Goal: Task Accomplishment & Management: Complete application form

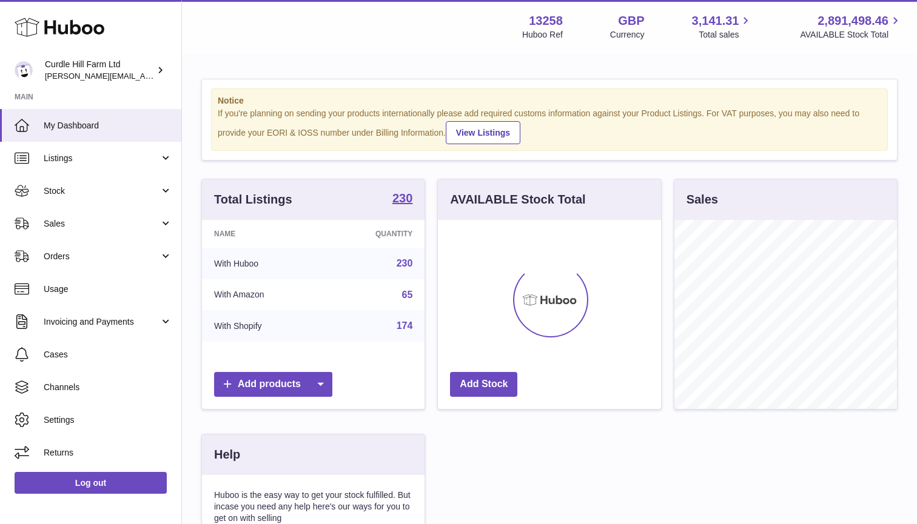
scroll to position [189, 223]
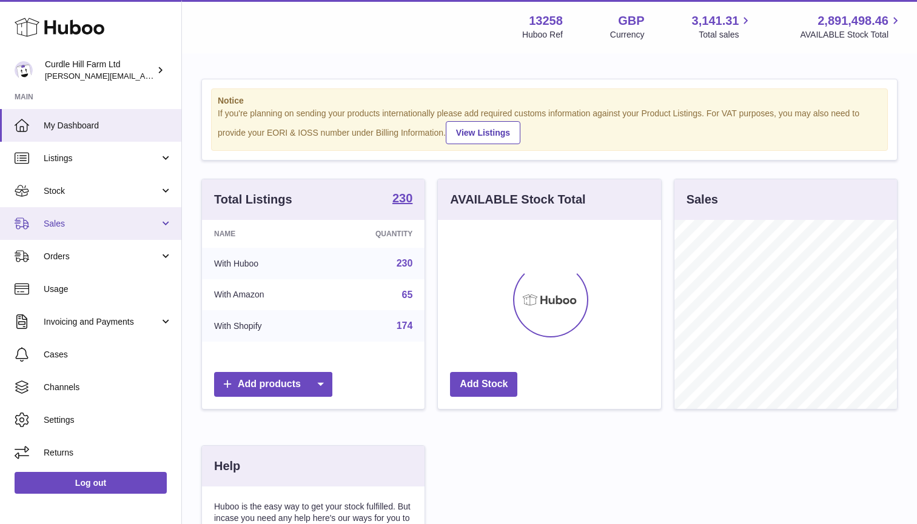
click at [72, 233] on link "Sales" at bounding box center [90, 223] width 181 height 33
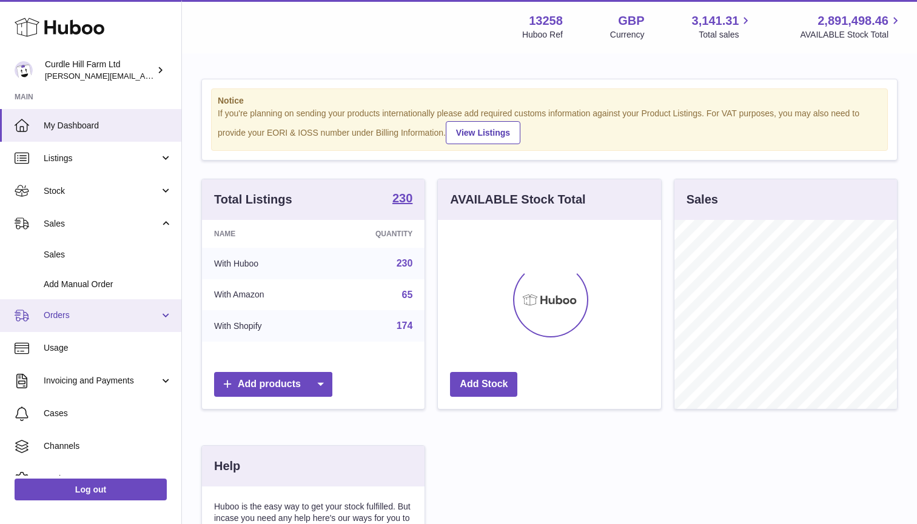
click at [65, 312] on span "Orders" at bounding box center [102, 316] width 116 height 12
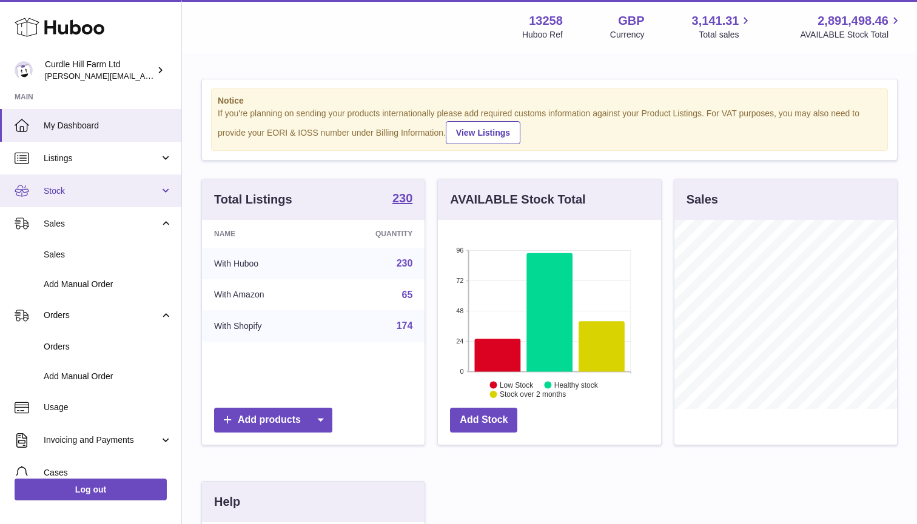
click at [75, 192] on span "Stock" at bounding box center [102, 191] width 116 height 12
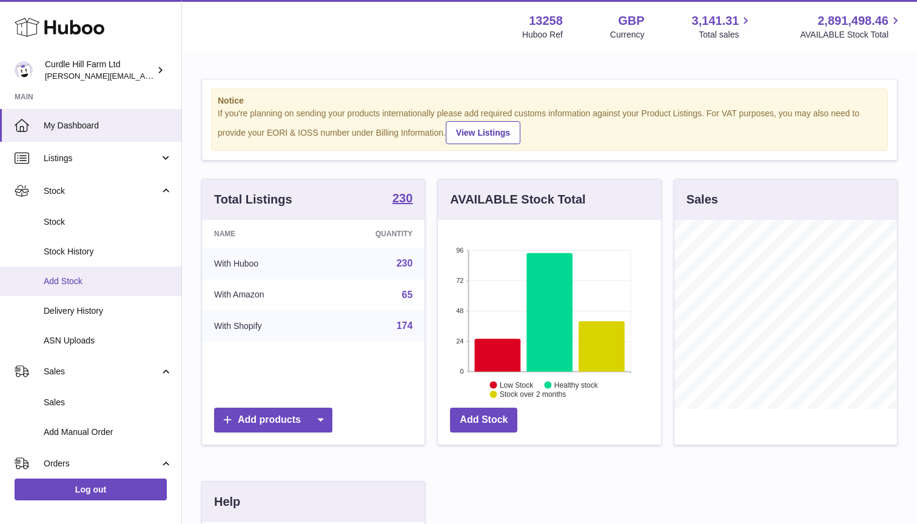
click at [81, 273] on link "Add Stock" at bounding box center [90, 282] width 181 height 30
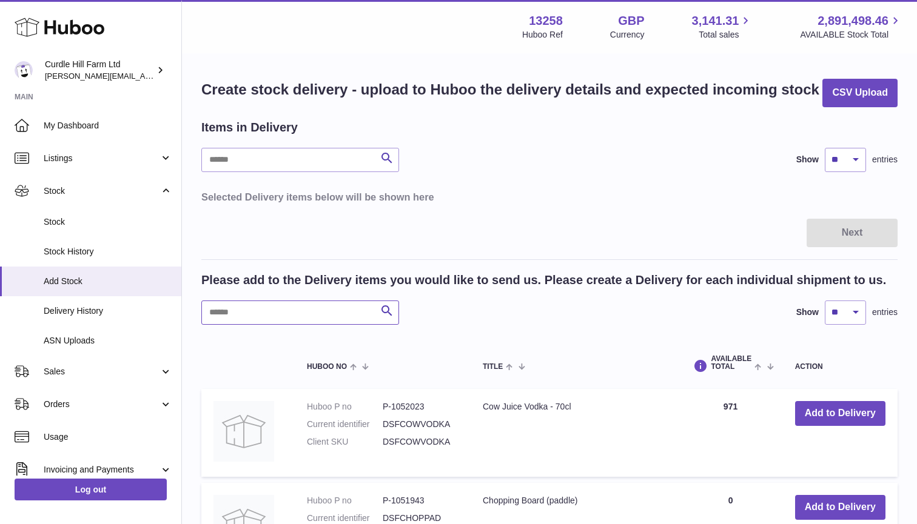
click at [286, 306] on input "text" at bounding box center [300, 313] width 198 height 24
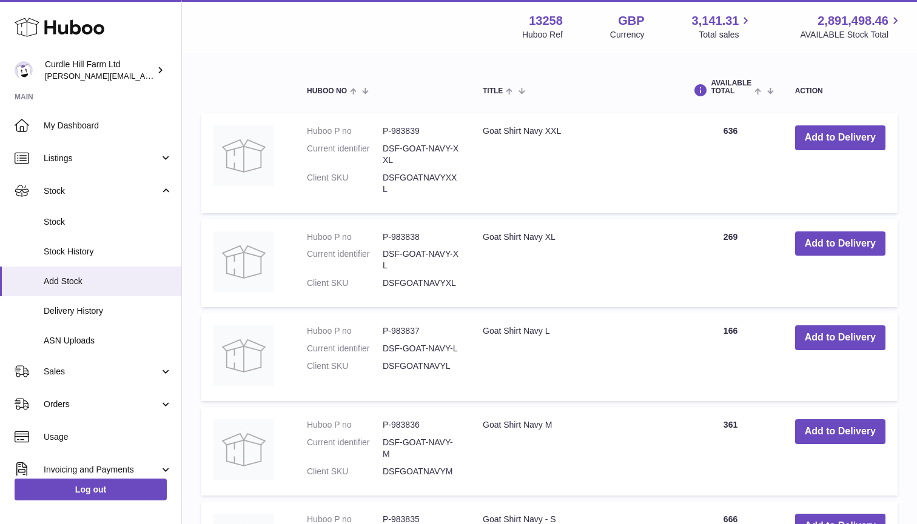
scroll to position [279, 0]
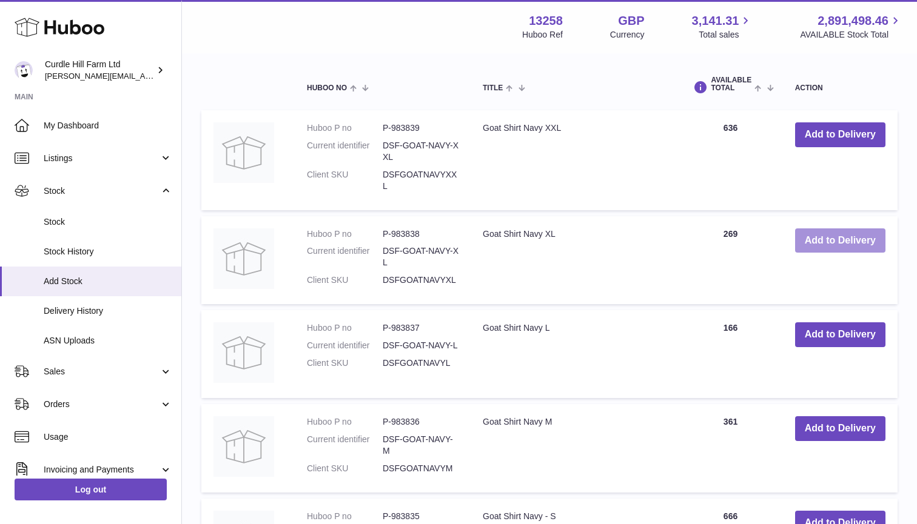
type input "*****"
click at [827, 230] on button "Add to Delivery" at bounding box center [840, 241] width 90 height 25
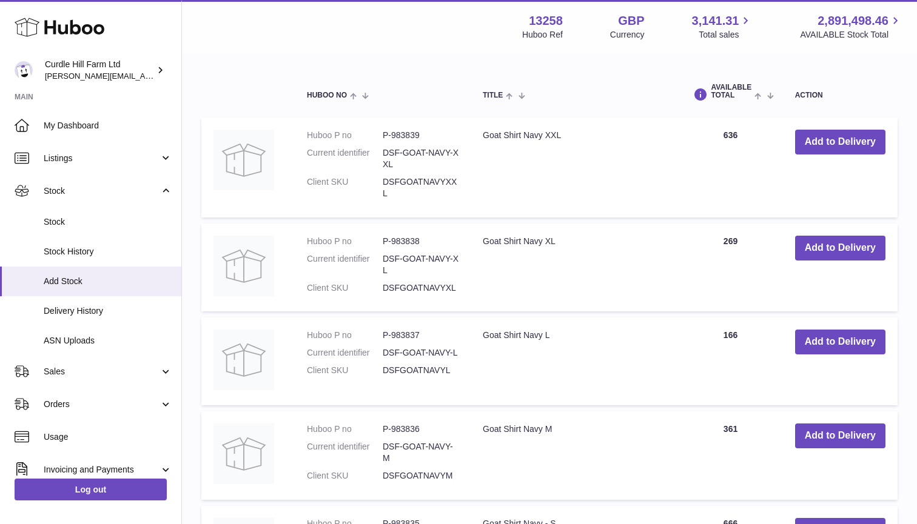
scroll to position [387, 0]
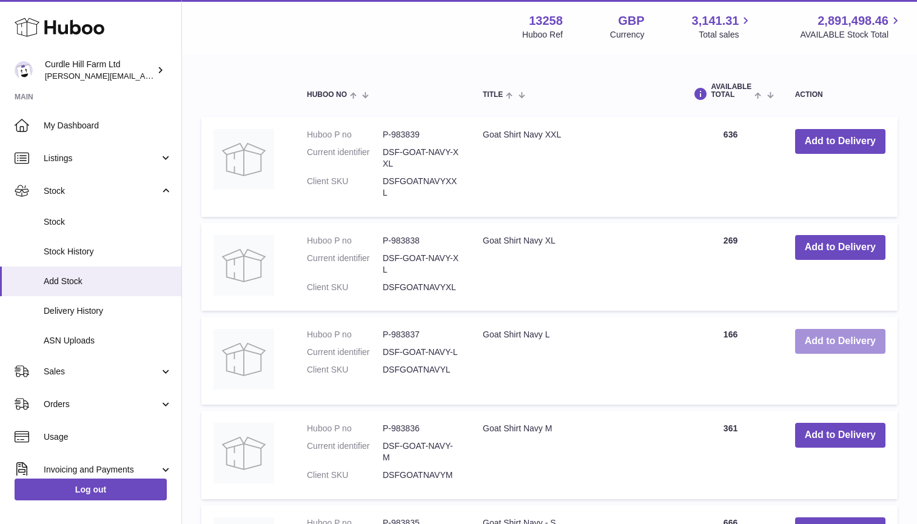
click at [818, 336] on button "Add to Delivery" at bounding box center [840, 341] width 90 height 25
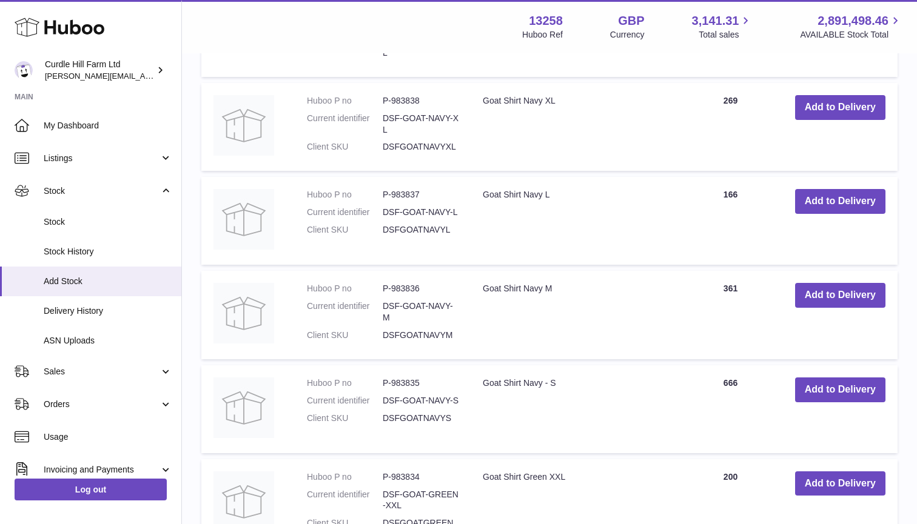
scroll to position [638, 0]
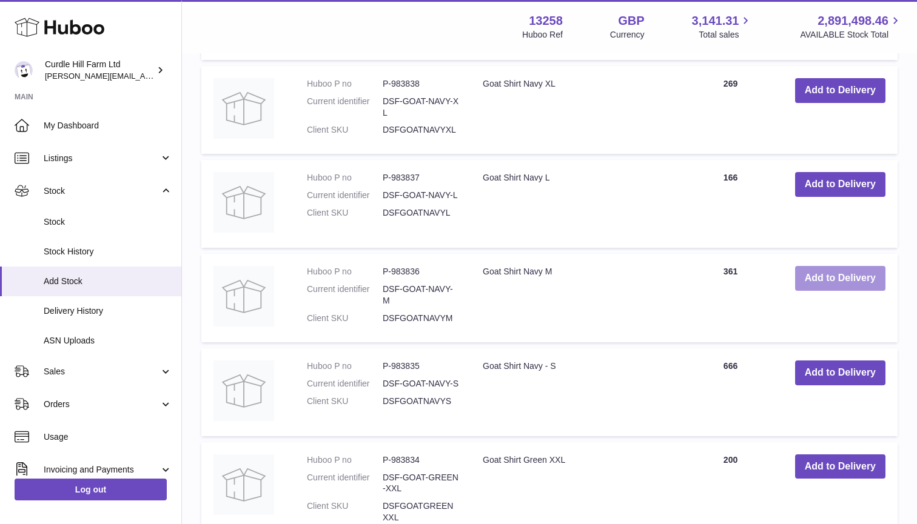
click at [814, 269] on button "Add to Delivery" at bounding box center [840, 278] width 90 height 25
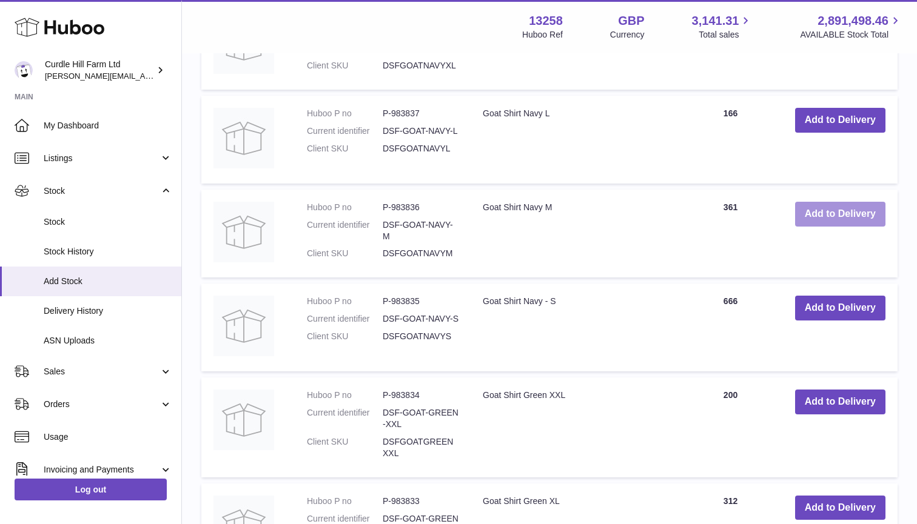
scroll to position [800, 0]
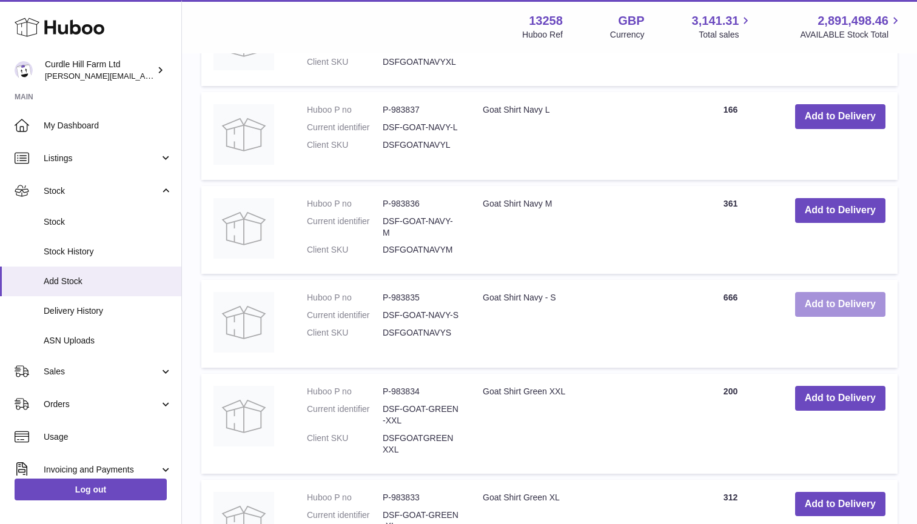
click at [816, 295] on button "Add to Delivery" at bounding box center [840, 304] width 90 height 25
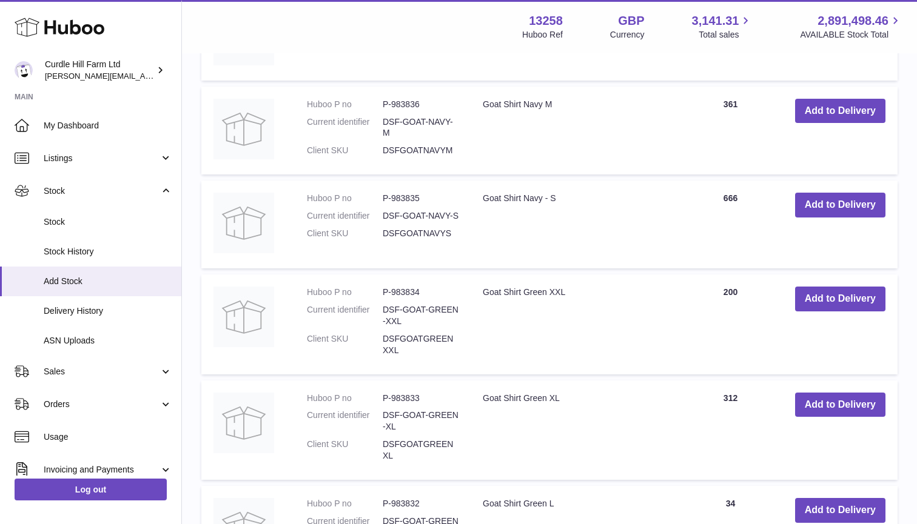
scroll to position [1004, 0]
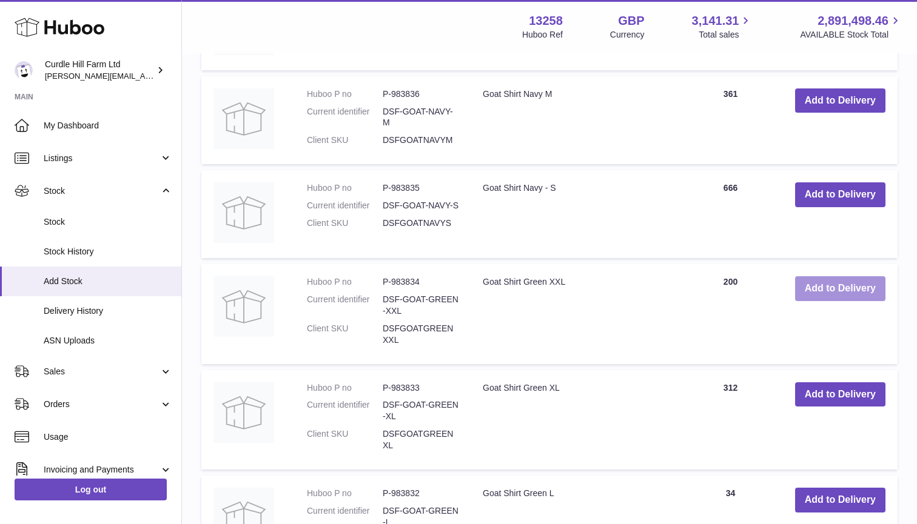
click at [818, 278] on button "Add to Delivery" at bounding box center [840, 288] width 90 height 25
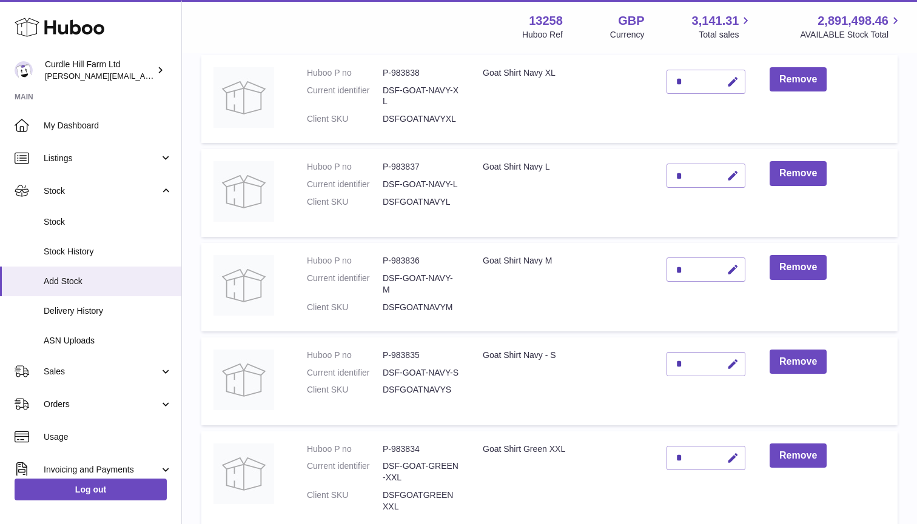
scroll to position [179, 0]
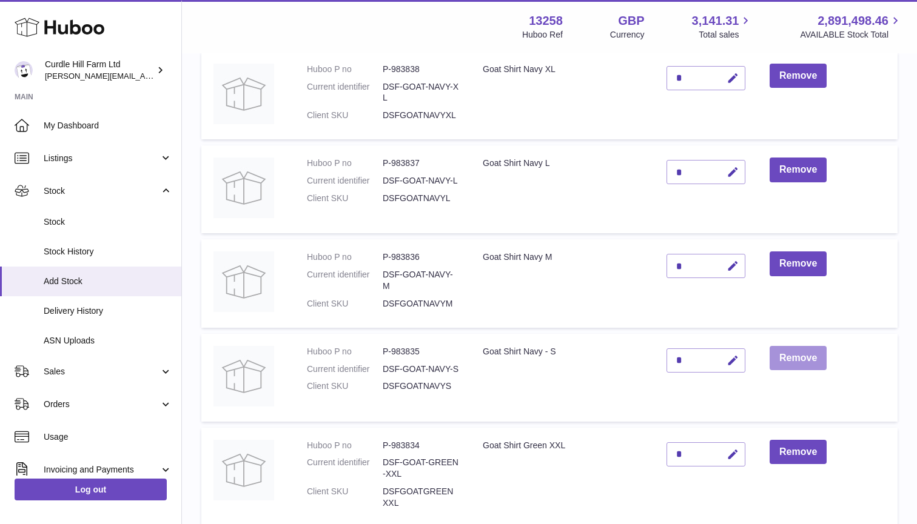
click at [783, 359] on button "Remove" at bounding box center [797, 358] width 57 height 25
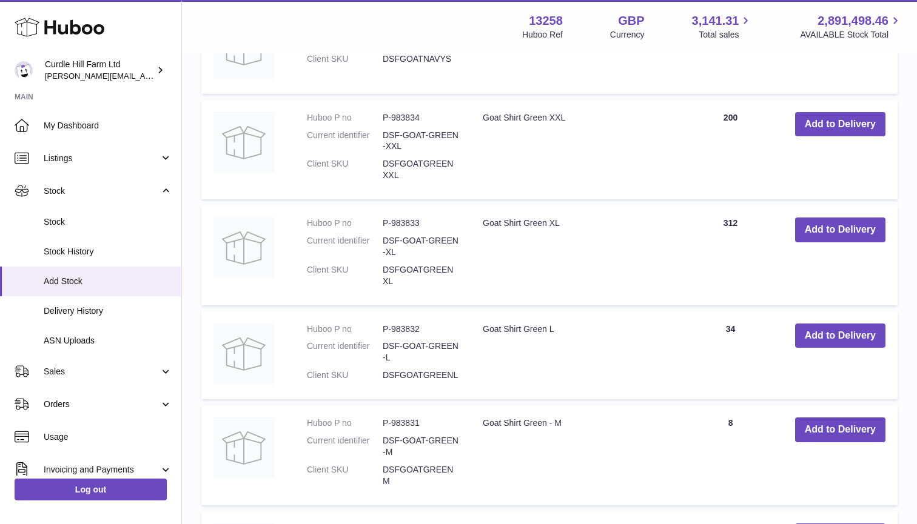
scroll to position [1164, 0]
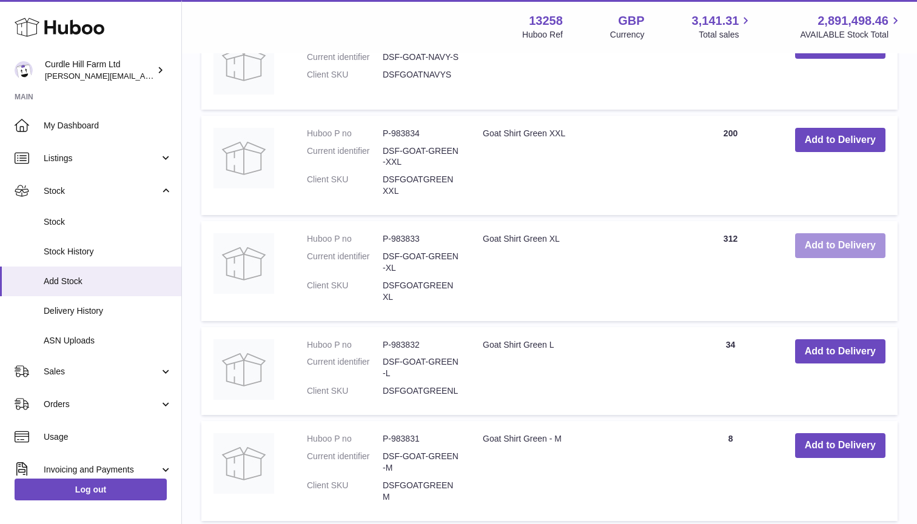
click at [831, 233] on button "Add to Delivery" at bounding box center [840, 245] width 90 height 25
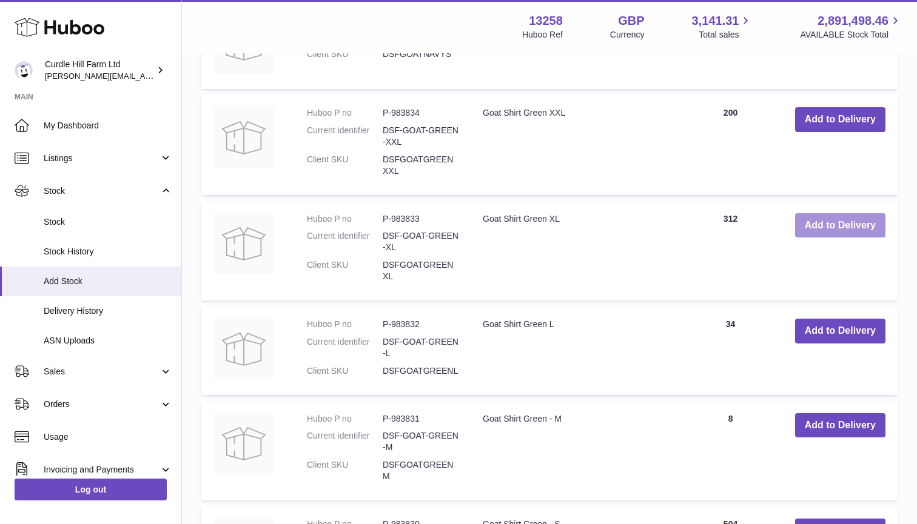
scroll to position [1309, 0]
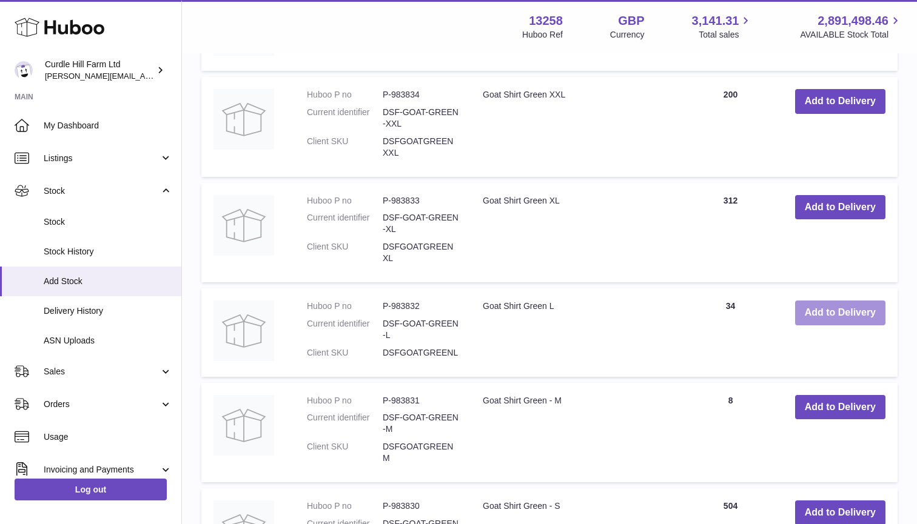
click at [830, 301] on button "Add to Delivery" at bounding box center [840, 313] width 90 height 25
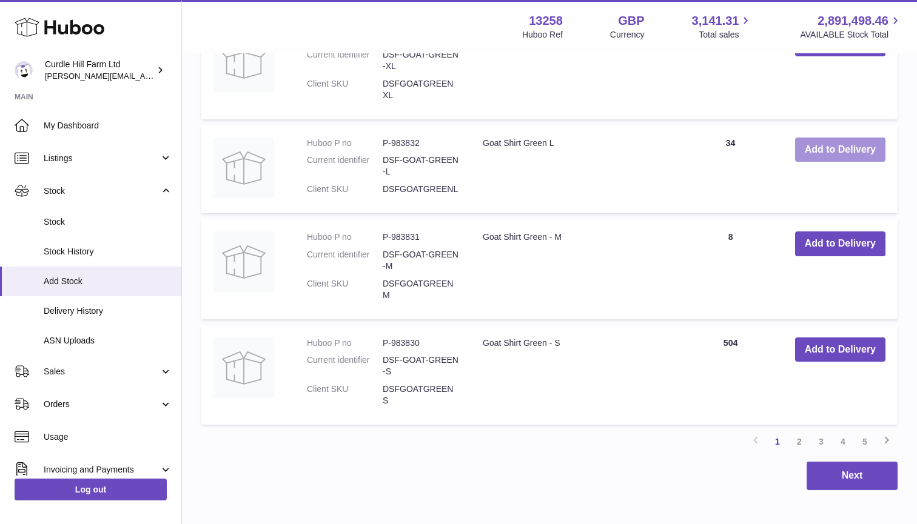
scroll to position [1592, 0]
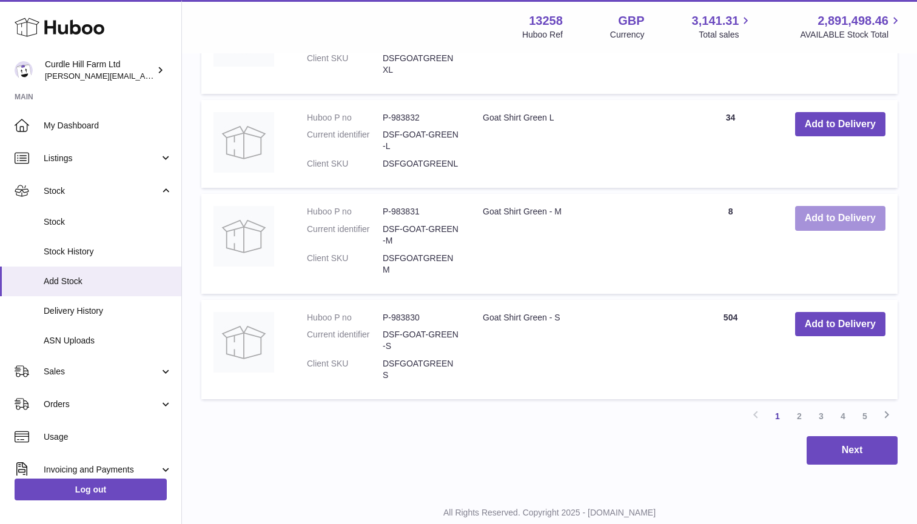
click at [811, 206] on button "Add to Delivery" at bounding box center [840, 218] width 90 height 25
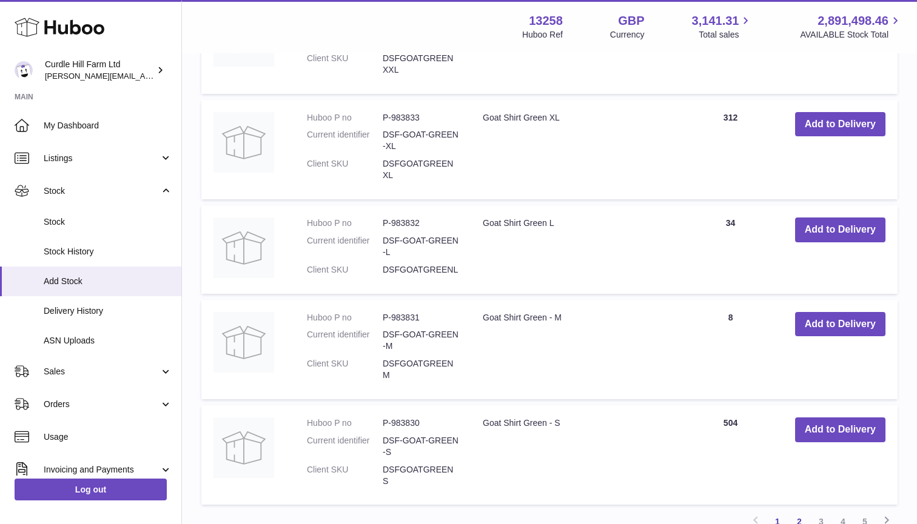
click at [800, 511] on link "2" at bounding box center [799, 522] width 22 height 22
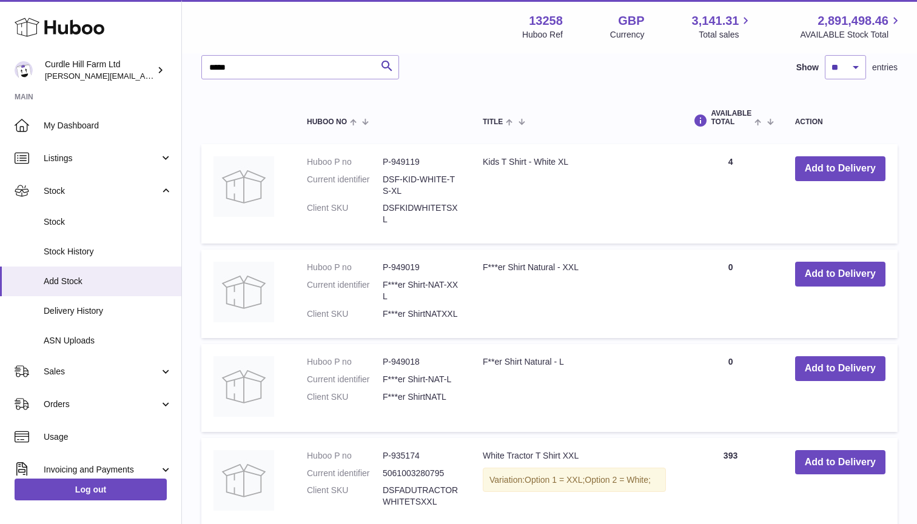
scroll to position [961, 0]
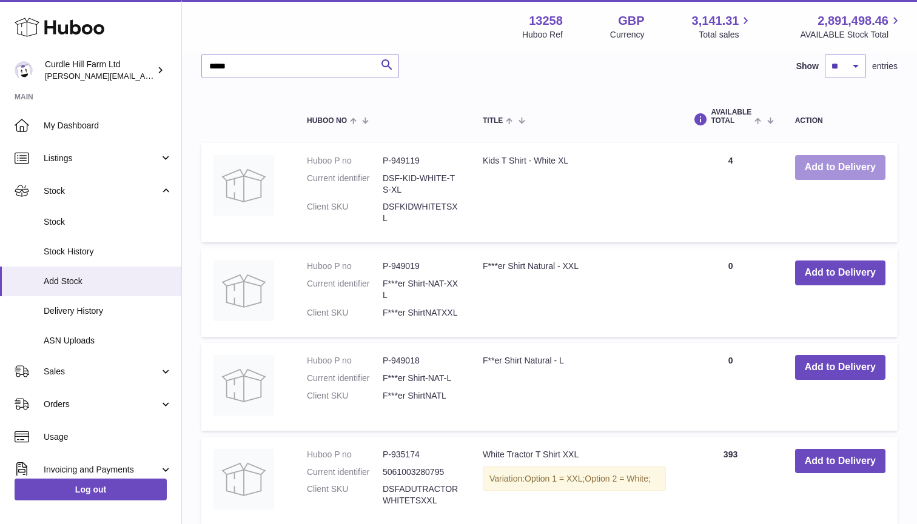
click at [812, 155] on button "Add to Delivery" at bounding box center [840, 167] width 90 height 25
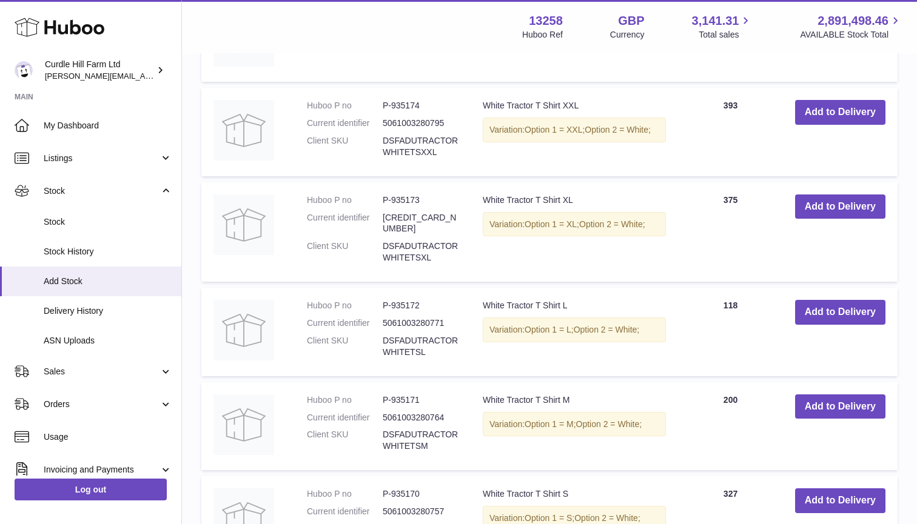
scroll to position [1422, 0]
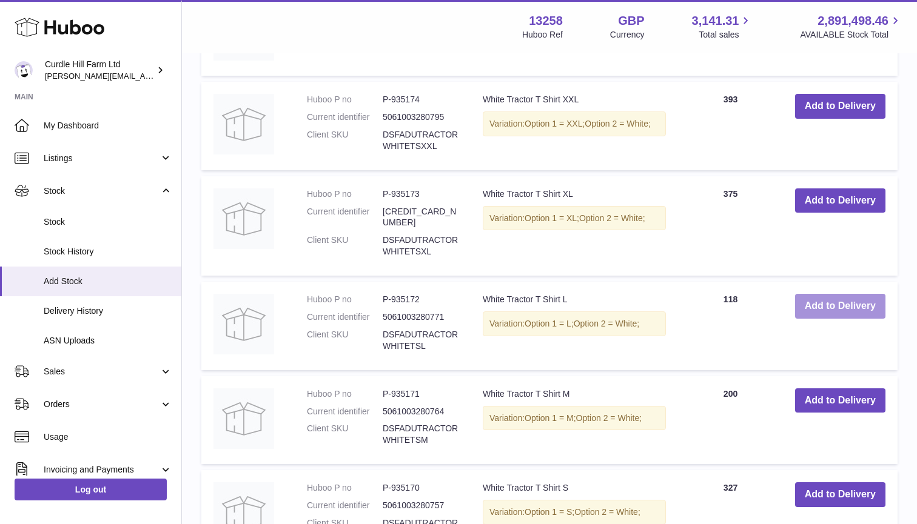
click at [825, 294] on button "Add to Delivery" at bounding box center [840, 306] width 90 height 25
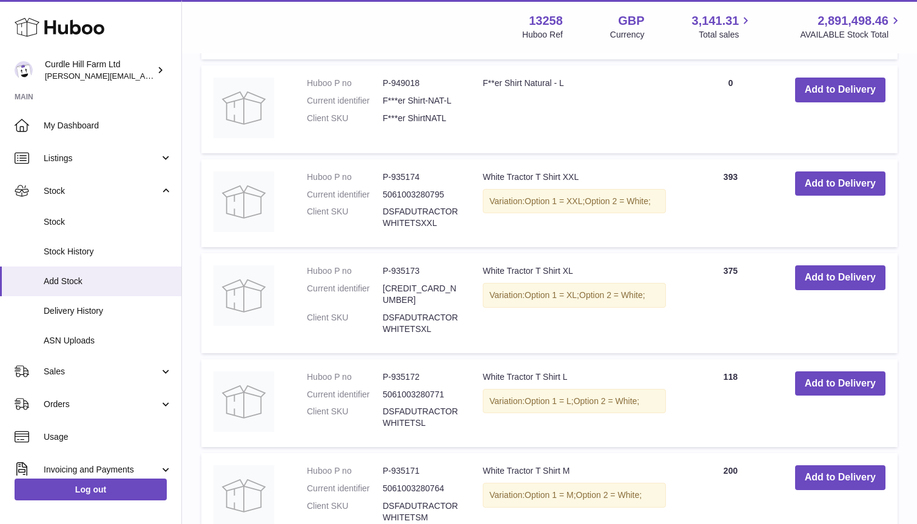
scroll to position [1438, 0]
click at [819, 172] on button "Add to Delivery" at bounding box center [840, 184] width 90 height 25
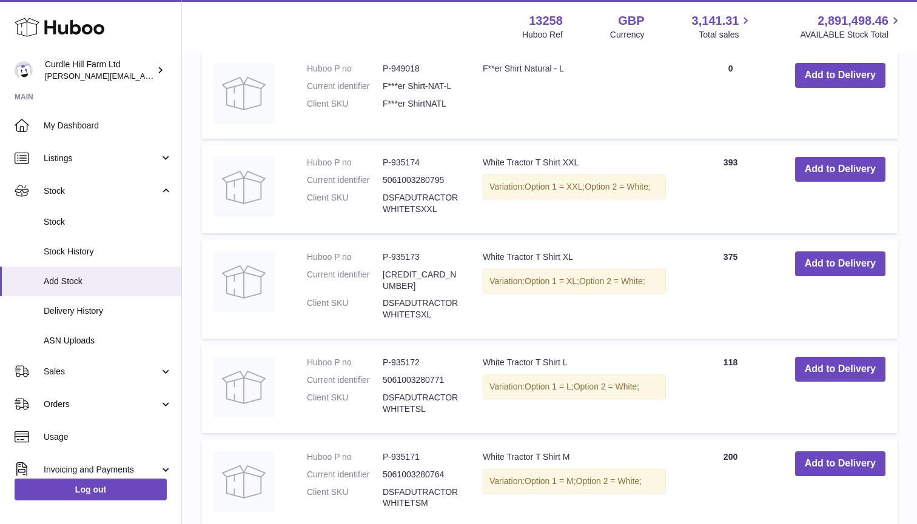
scroll to position [1553, 0]
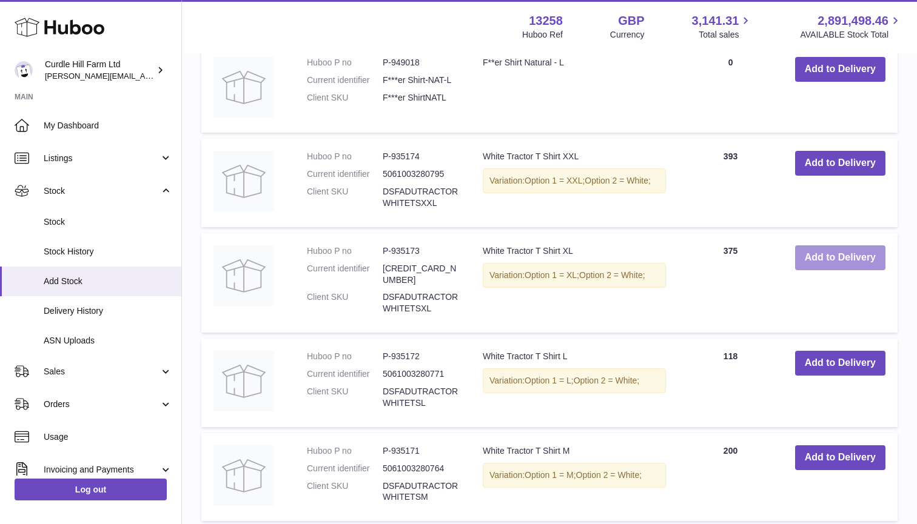
click at [815, 246] on button "Add to Delivery" at bounding box center [840, 258] width 90 height 25
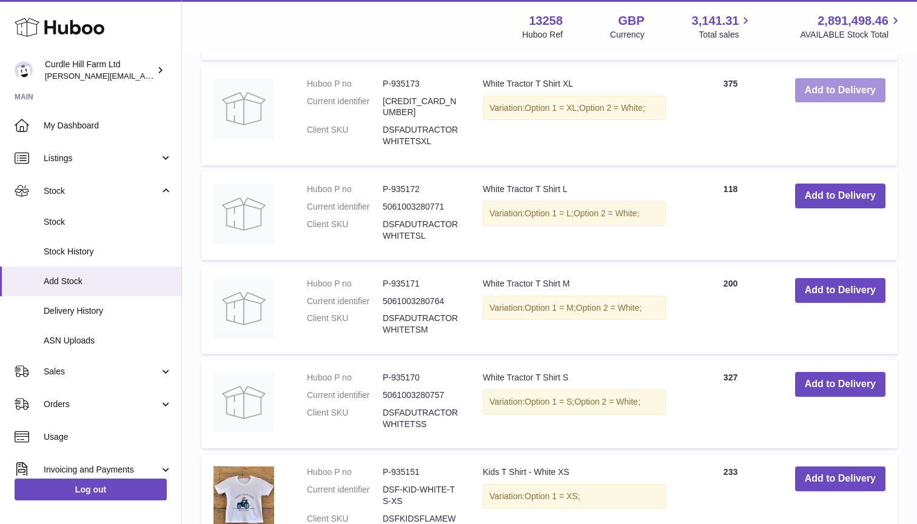
scroll to position [1764, 0]
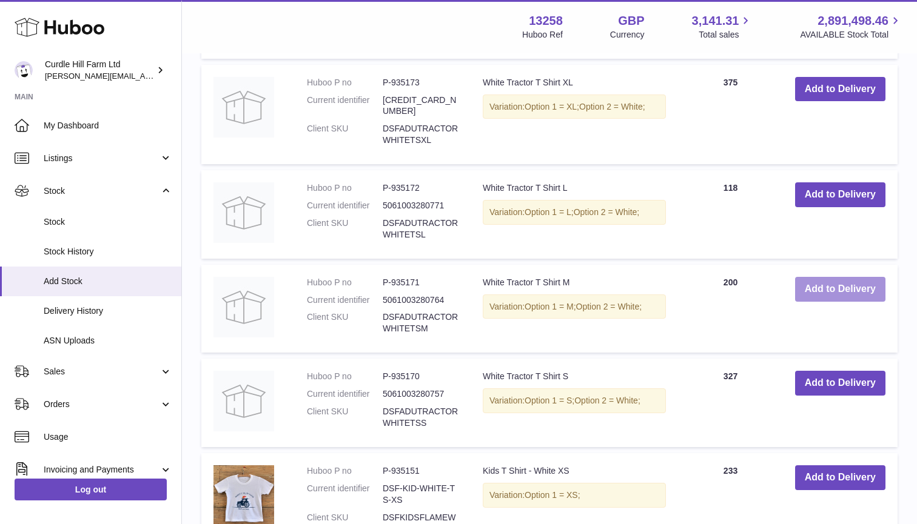
click at [814, 277] on button "Add to Delivery" at bounding box center [840, 289] width 90 height 25
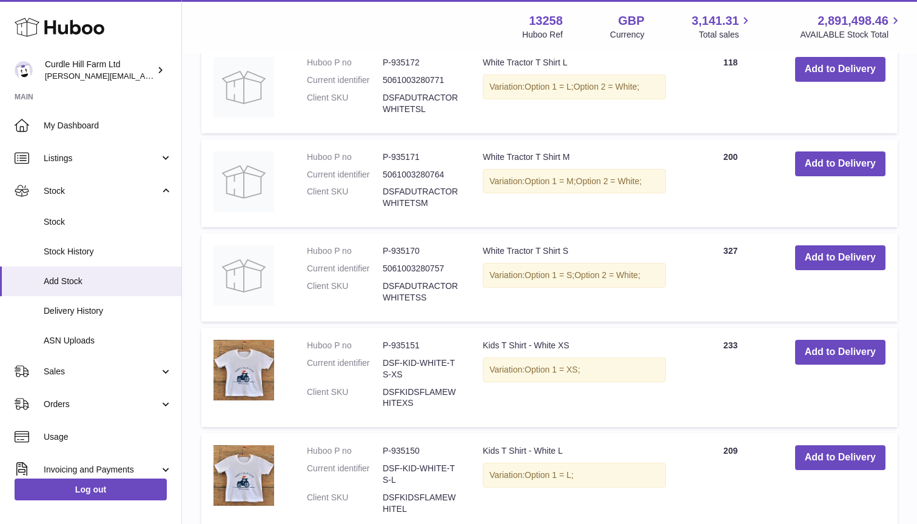
scroll to position [1884, 0]
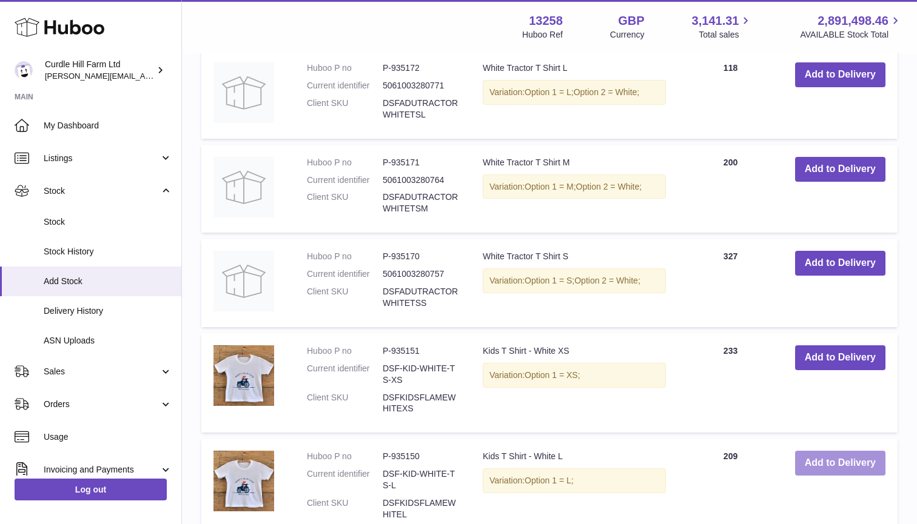
click at [823, 451] on button "Add to Delivery" at bounding box center [840, 463] width 90 height 25
click at [829, 346] on button "Add to Delivery" at bounding box center [840, 358] width 90 height 25
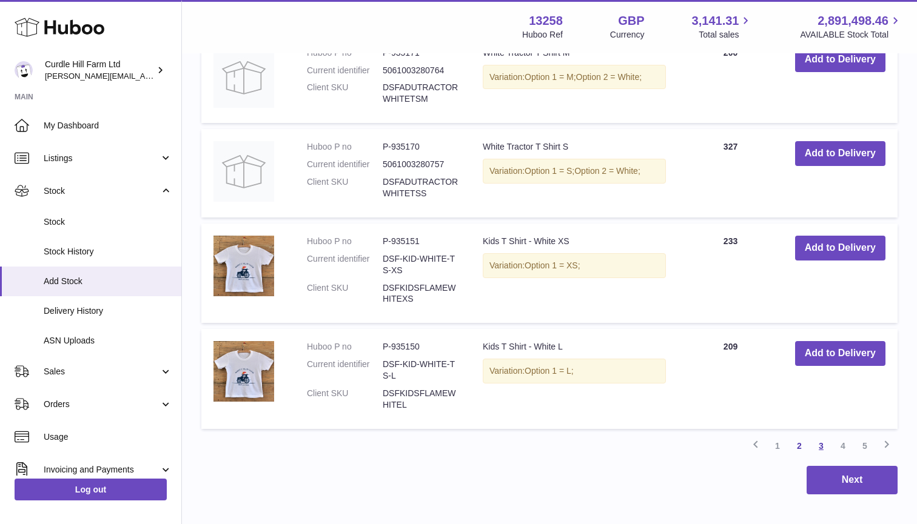
click at [824, 435] on link "3" at bounding box center [821, 446] width 22 height 22
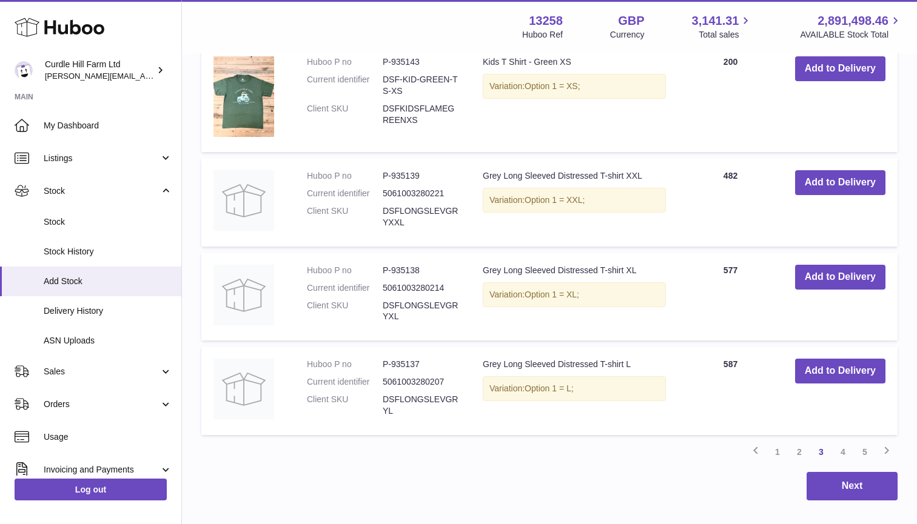
scroll to position [2076, 0]
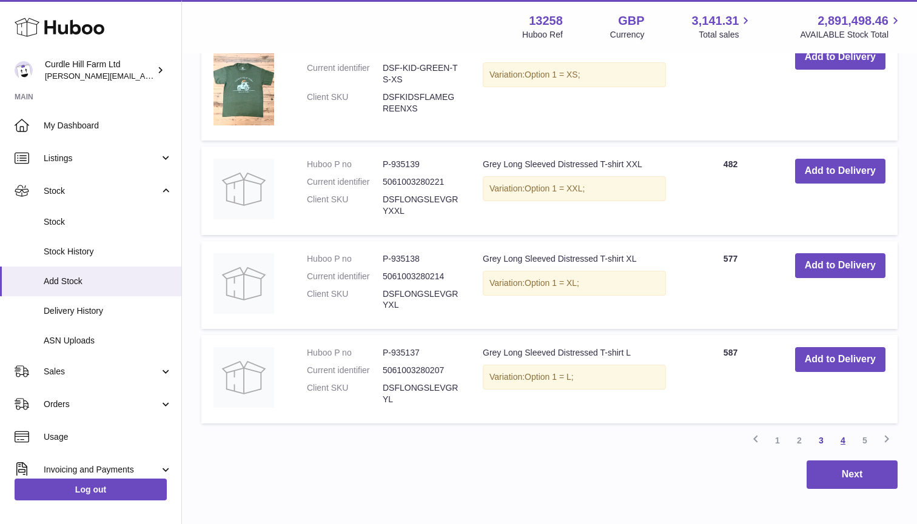
click at [841, 430] on link "4" at bounding box center [843, 441] width 22 height 22
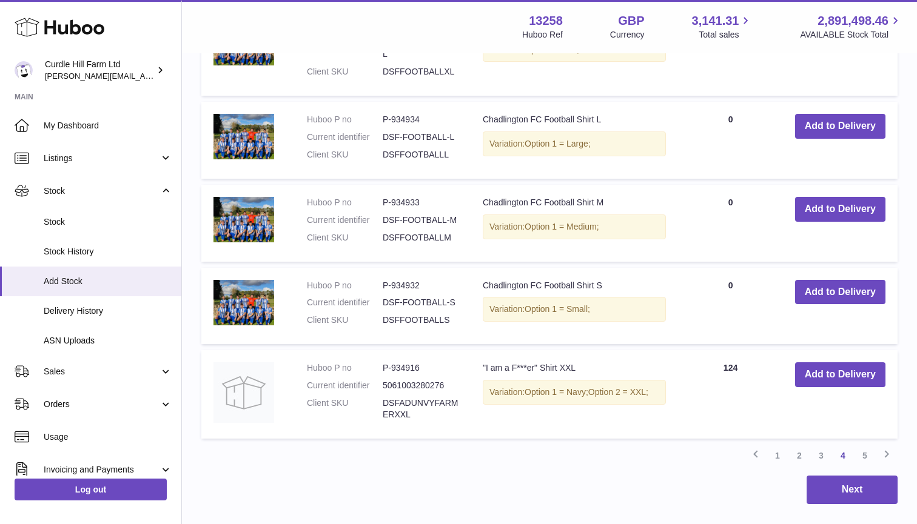
scroll to position [2000, 0]
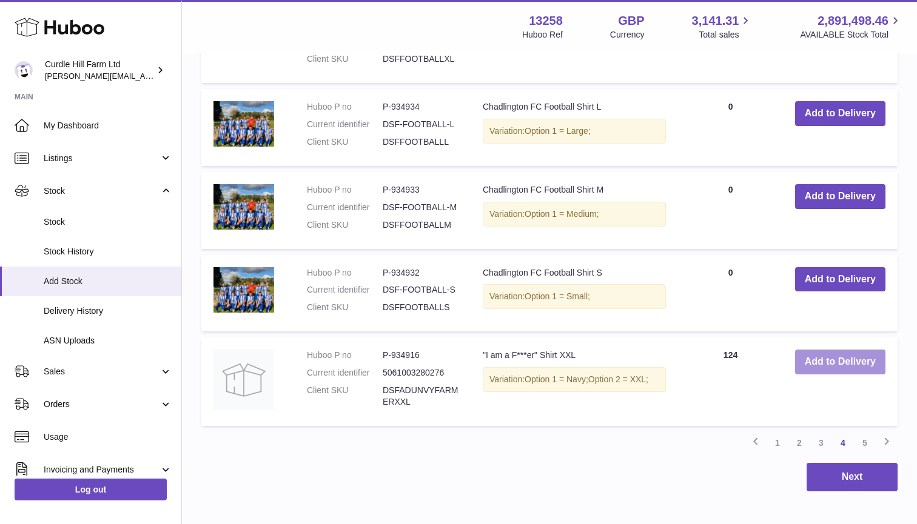
click at [860, 350] on button "Add to Delivery" at bounding box center [840, 362] width 90 height 25
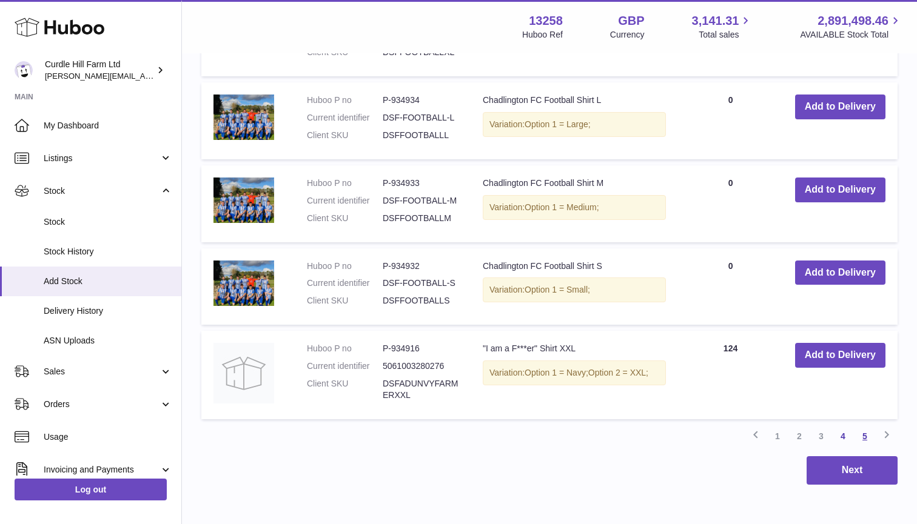
click at [868, 426] on link "5" at bounding box center [865, 437] width 22 height 22
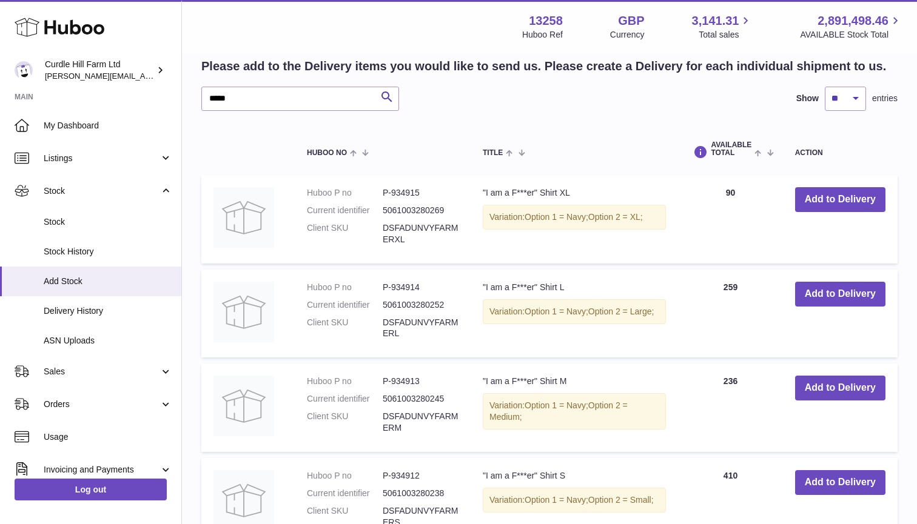
scroll to position [1275, 0]
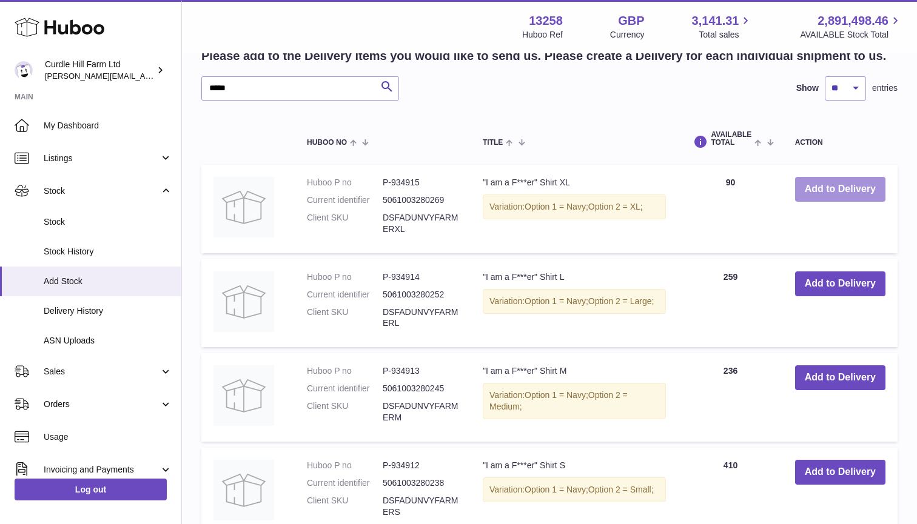
click at [822, 177] on button "Add to Delivery" at bounding box center [840, 189] width 90 height 25
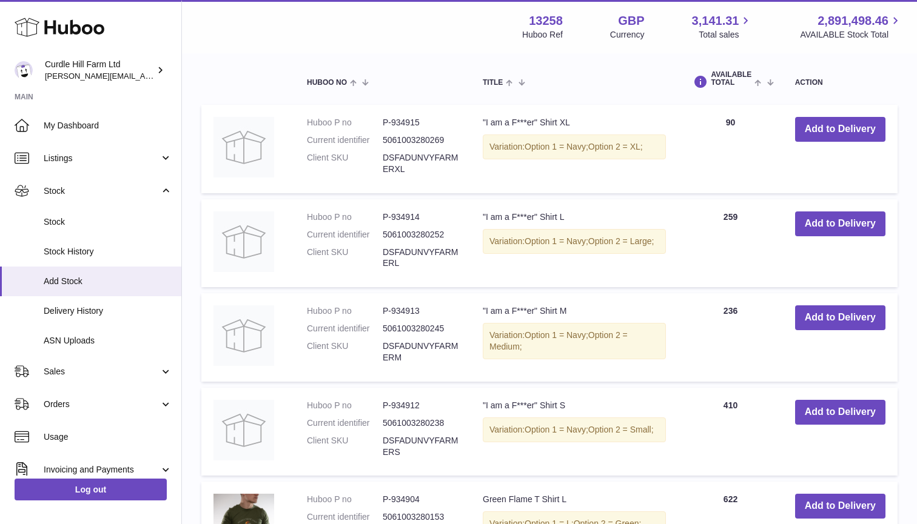
scroll to position [1343, 0]
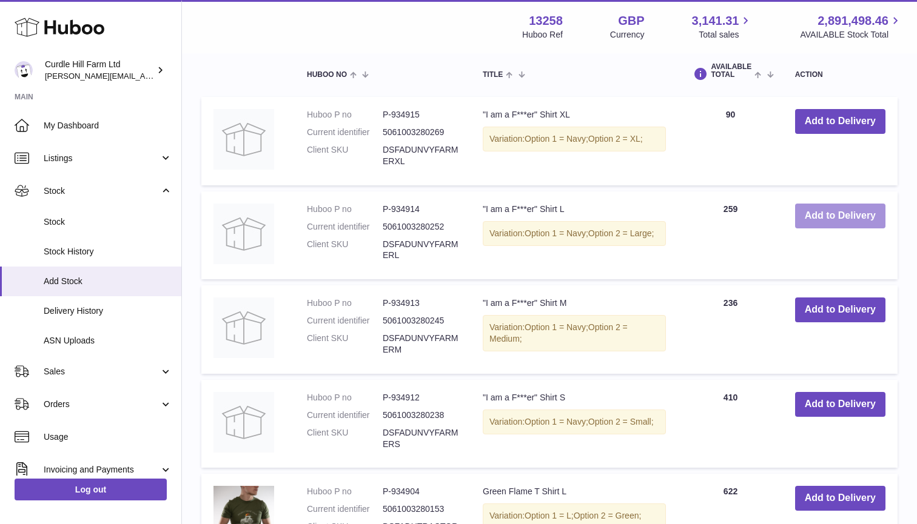
click at [810, 204] on button "Add to Delivery" at bounding box center [840, 216] width 90 height 25
click at [813, 298] on button "Add to Delivery" at bounding box center [840, 310] width 90 height 25
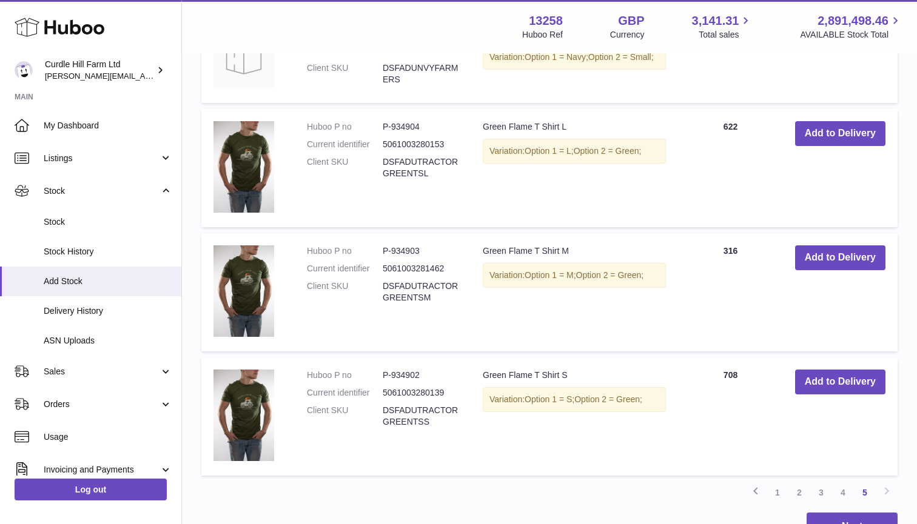
scroll to position [1708, 0]
click at [810, 246] on button "Add to Delivery" at bounding box center [840, 258] width 90 height 25
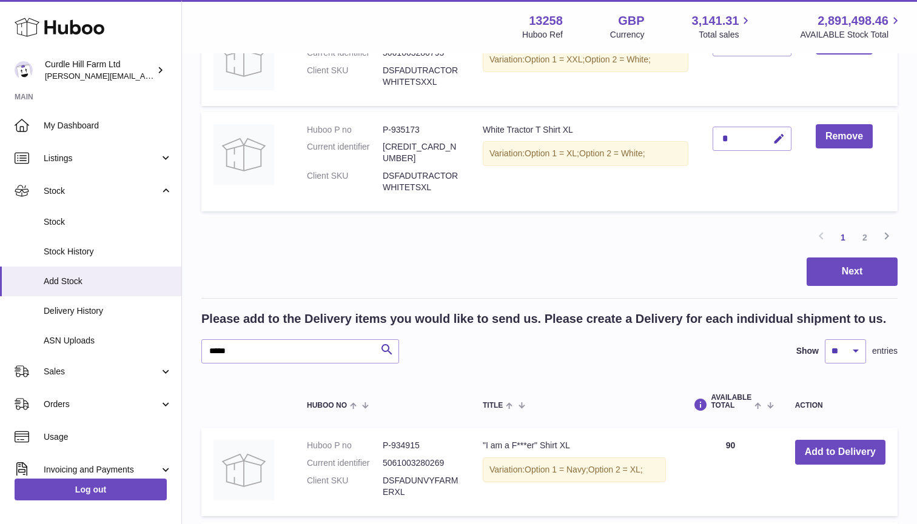
scroll to position [1014, 0]
select select "***"
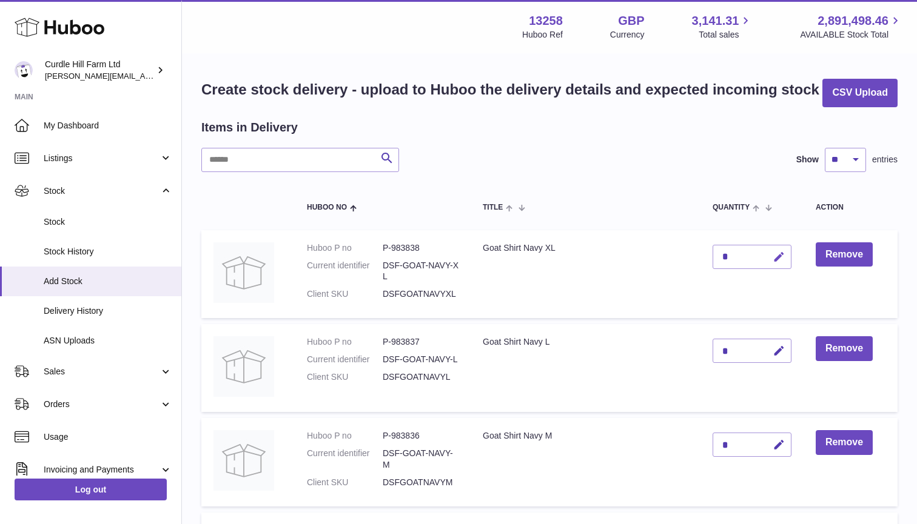
click at [779, 253] on icon "button" at bounding box center [778, 257] width 13 height 13
type input "***"
click at [784, 260] on icon "submit" at bounding box center [778, 257] width 11 height 11
click at [778, 354] on icon "button" at bounding box center [778, 351] width 13 height 13
type input "***"
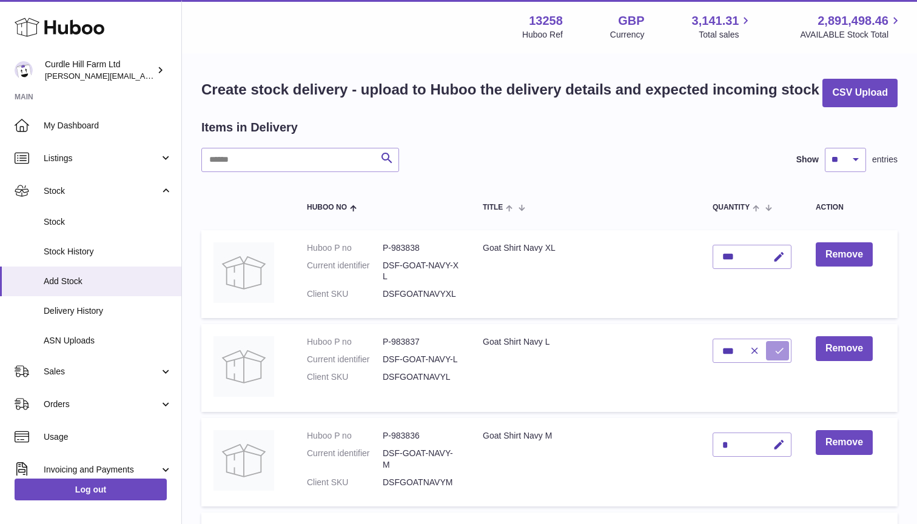
click at [779, 349] on icon "submit" at bounding box center [778, 351] width 11 height 11
click at [778, 446] on icon "button" at bounding box center [778, 445] width 13 height 13
type input "***"
click at [778, 439] on icon "submit" at bounding box center [778, 444] width 11 height 11
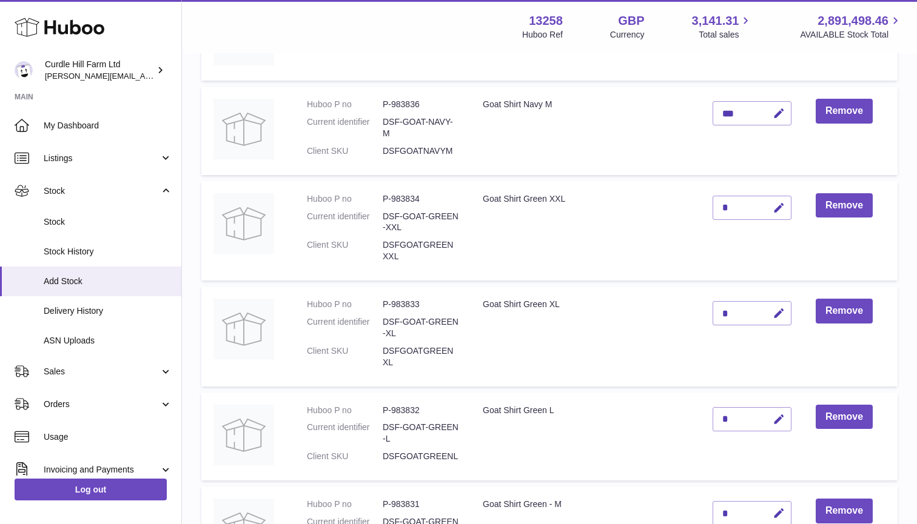
scroll to position [330, 0]
click at [784, 203] on icon "button" at bounding box center [778, 209] width 13 height 13
type input "***"
click at [778, 208] on icon "submit" at bounding box center [778, 209] width 11 height 11
click at [778, 315] on button "button" at bounding box center [777, 314] width 28 height 25
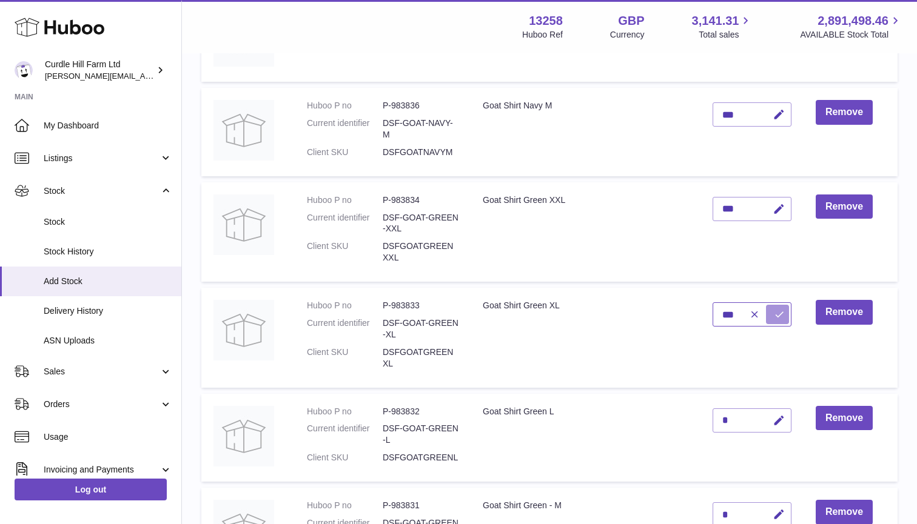
type input "***"
click at [778, 310] on icon "submit" at bounding box center [778, 314] width 11 height 11
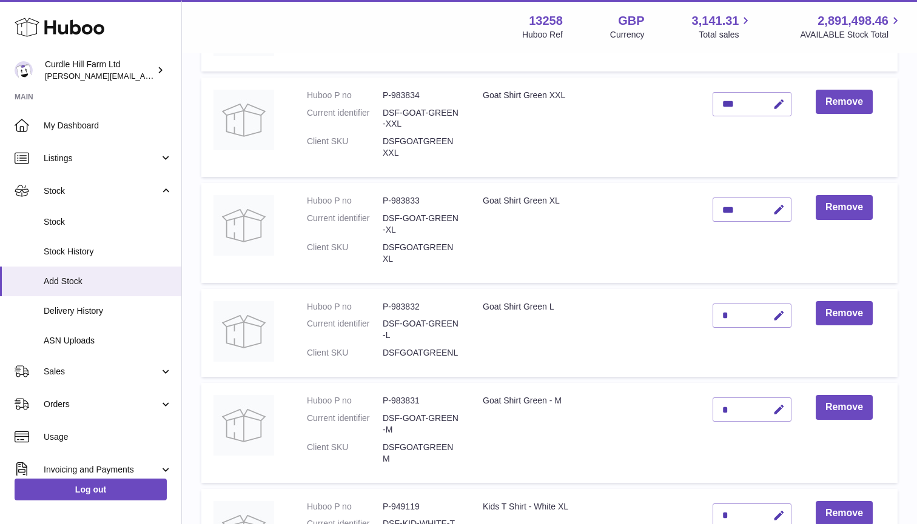
scroll to position [439, 0]
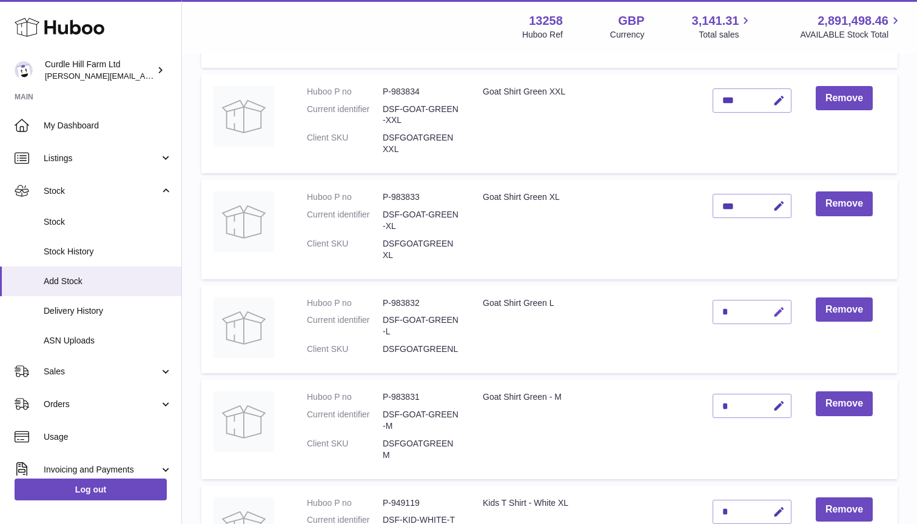
click at [775, 306] on icon "button" at bounding box center [778, 312] width 13 height 13
type input "***"
click at [782, 307] on icon "submit" at bounding box center [778, 312] width 11 height 11
click at [790, 402] on button "button" at bounding box center [777, 406] width 28 height 25
type input "***"
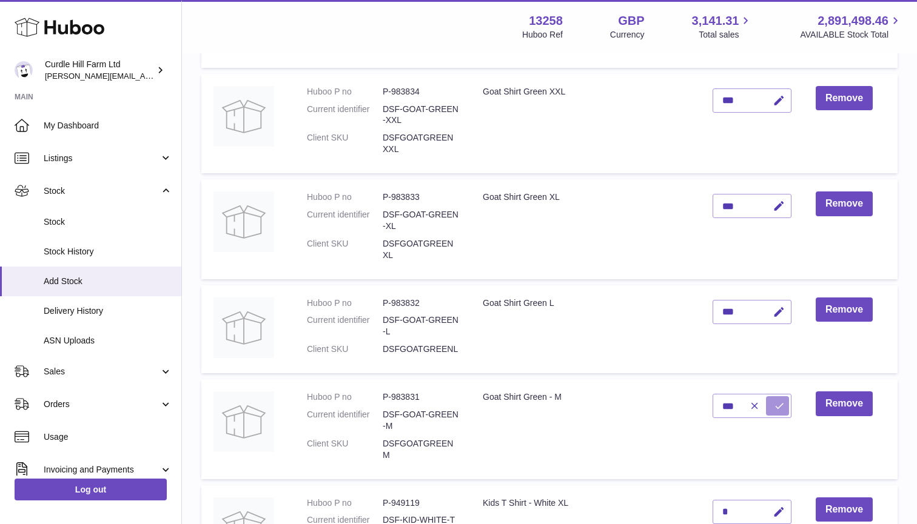
click at [787, 398] on button "submit" at bounding box center [777, 405] width 23 height 19
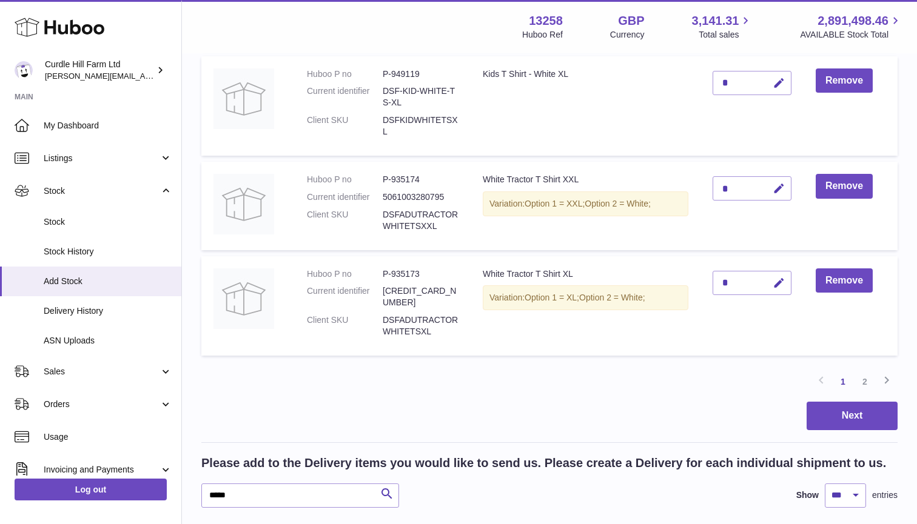
scroll to position [871, 0]
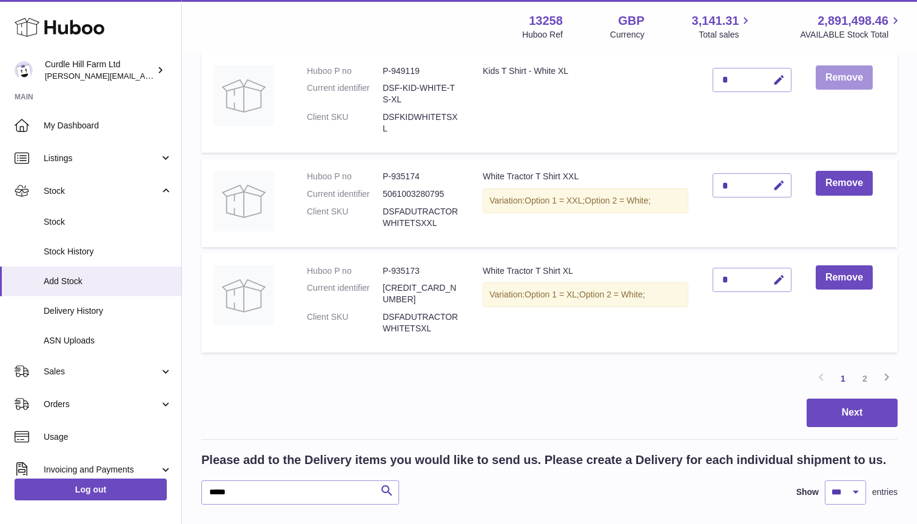
click at [824, 65] on button "Remove" at bounding box center [843, 77] width 57 height 25
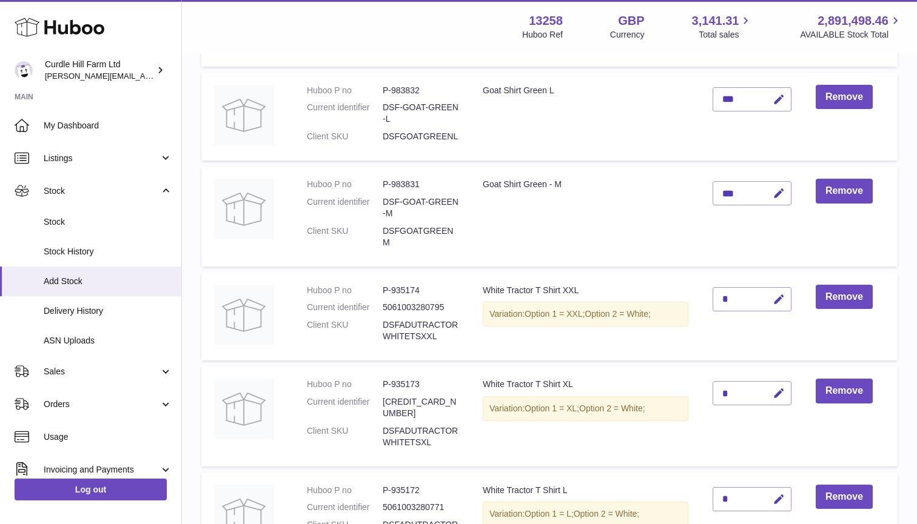
scroll to position [655, 0]
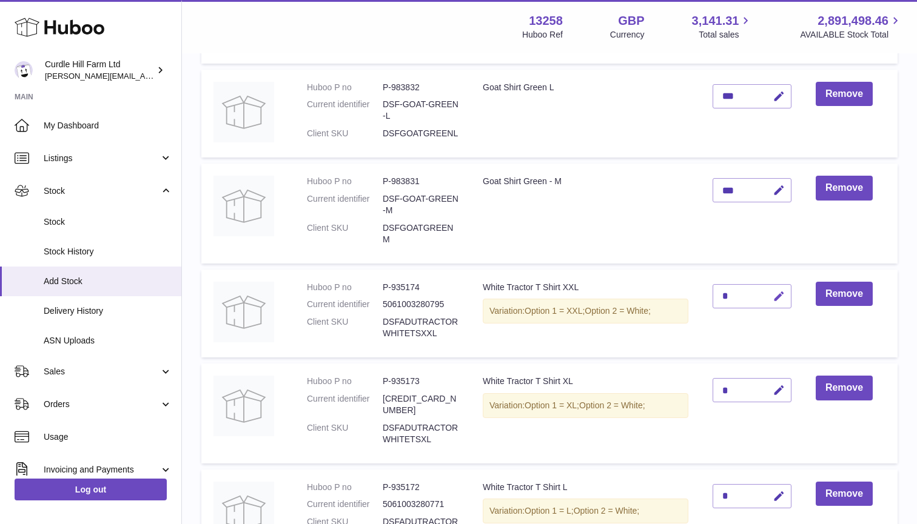
click at [778, 290] on icon "button" at bounding box center [778, 296] width 13 height 13
type input "***"
click at [784, 291] on icon "submit" at bounding box center [778, 296] width 11 height 11
click at [777, 384] on icon "button" at bounding box center [778, 390] width 13 height 13
type input "***"
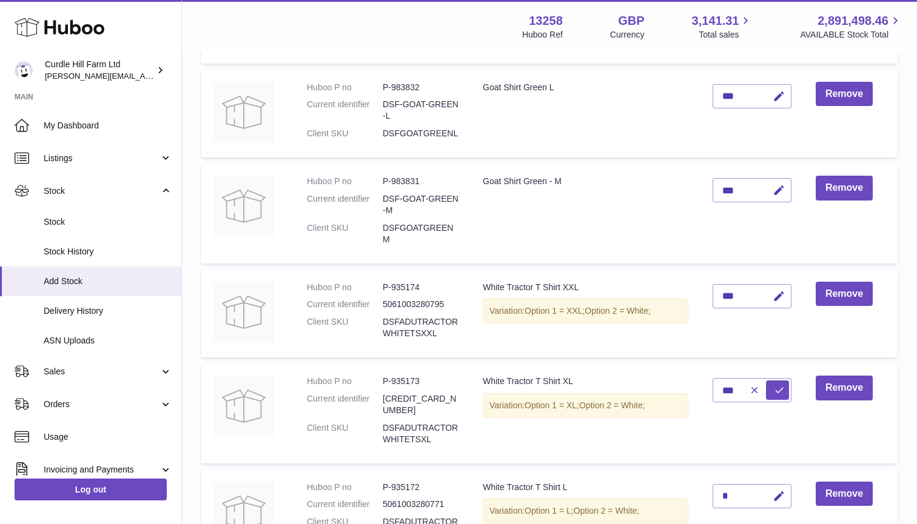
click at [777, 385] on icon "submit" at bounding box center [778, 390] width 11 height 11
click at [782, 490] on icon "button" at bounding box center [778, 496] width 13 height 13
type input "***"
click at [784, 487] on button "submit" at bounding box center [777, 496] width 23 height 19
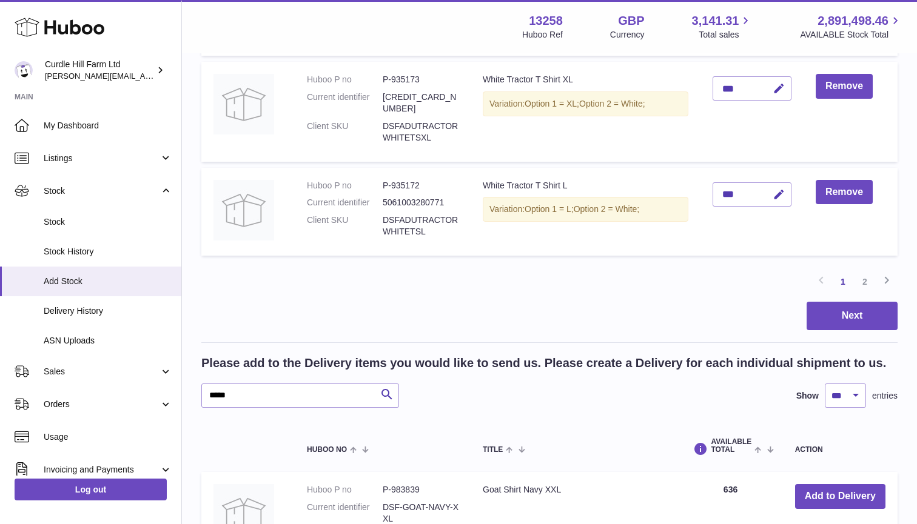
scroll to position [792, 0]
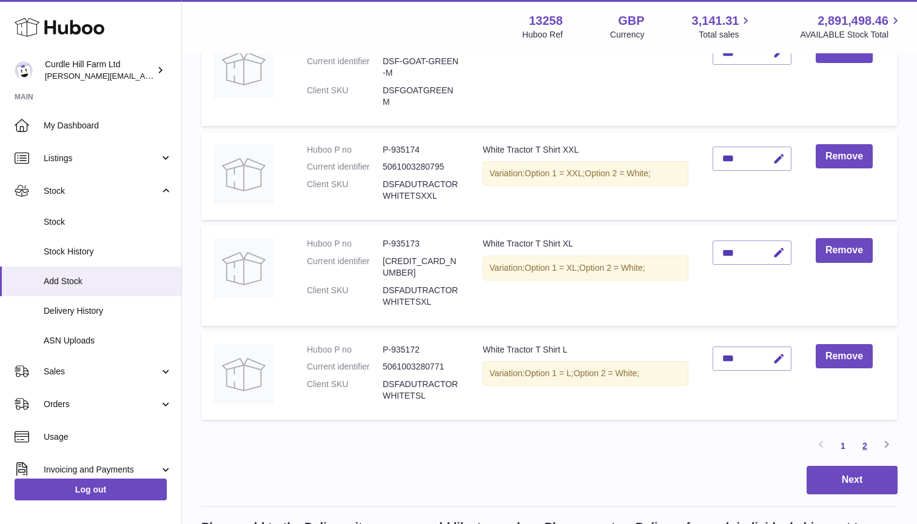
click at [860, 435] on link "2" at bounding box center [865, 446] width 22 height 22
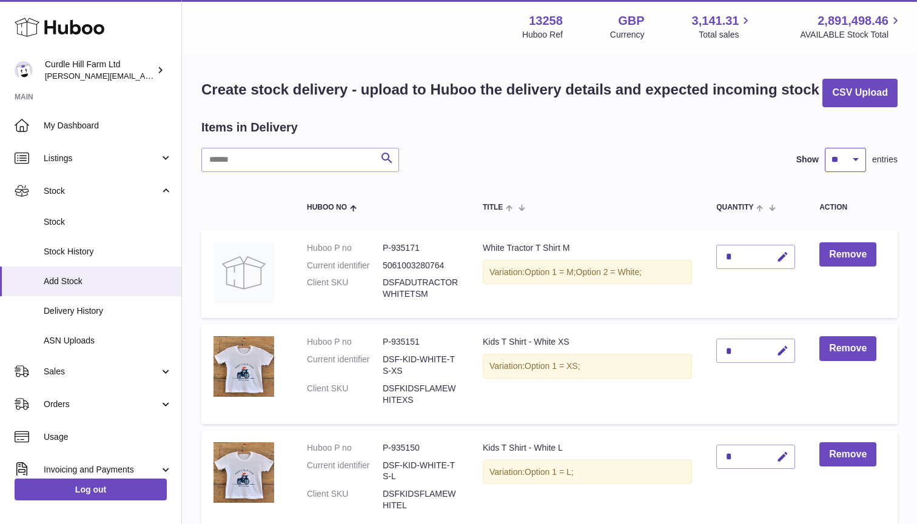
select select "***"
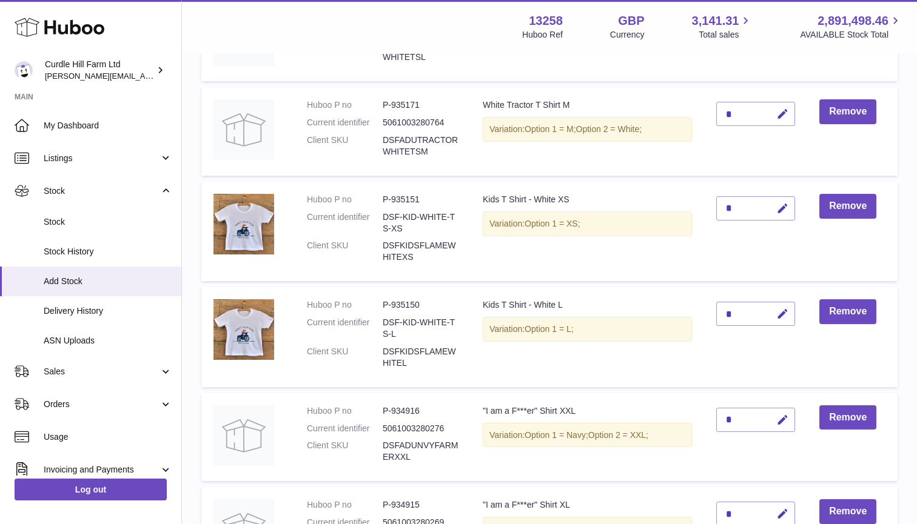
scroll to position [1132, 0]
click at [848, 193] on button "Remove" at bounding box center [847, 205] width 57 height 25
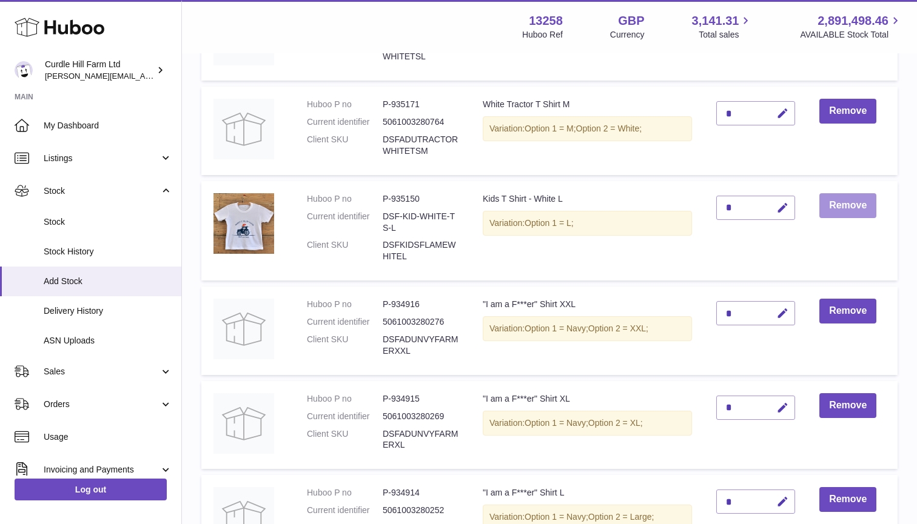
click at [850, 193] on button "Remove" at bounding box center [847, 205] width 57 height 25
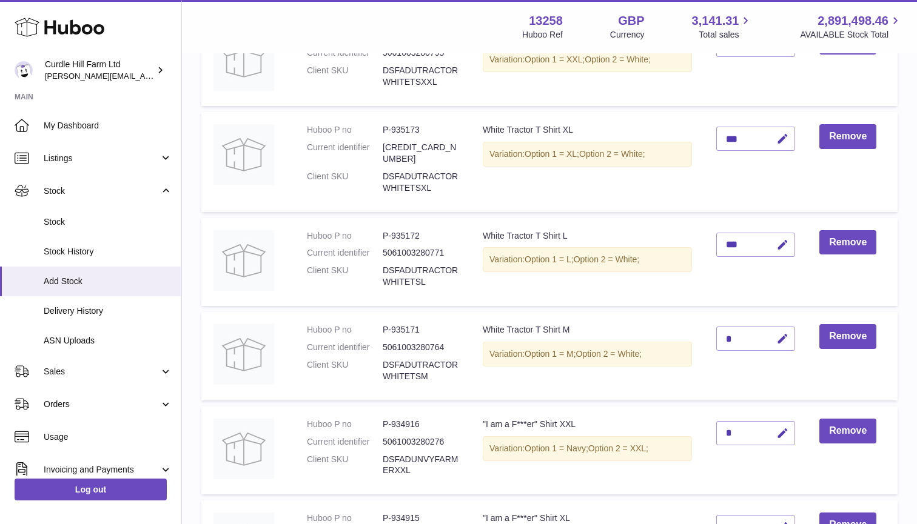
scroll to position [901, 0]
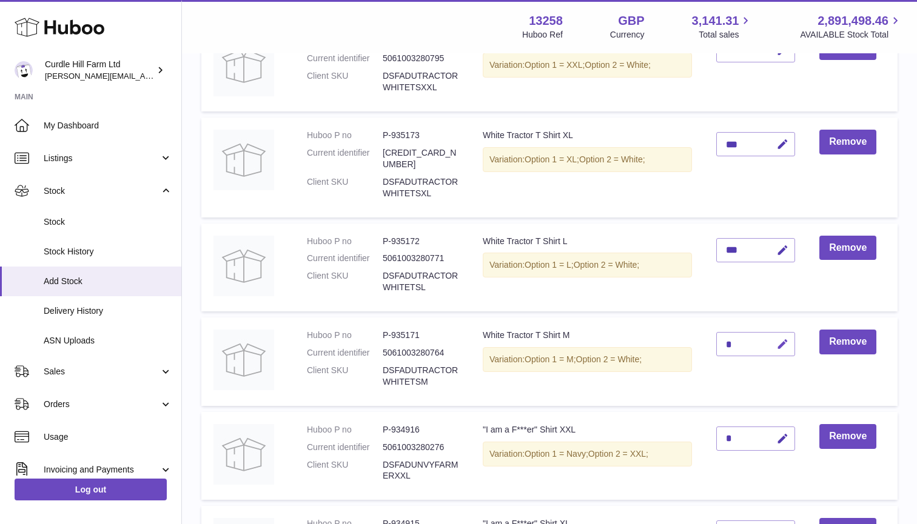
click at [790, 332] on button "button" at bounding box center [780, 344] width 28 height 25
type input "***"
click at [780, 339] on icon "submit" at bounding box center [782, 344] width 11 height 11
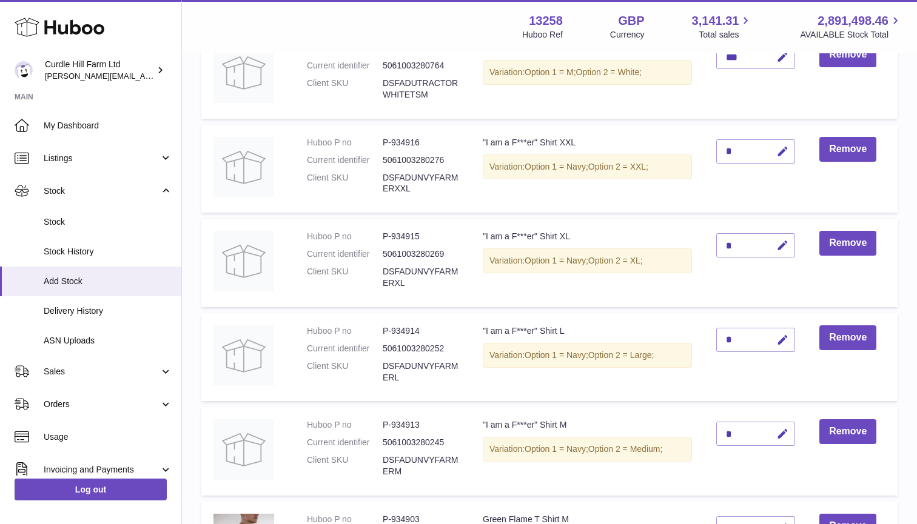
scroll to position [1171, 0]
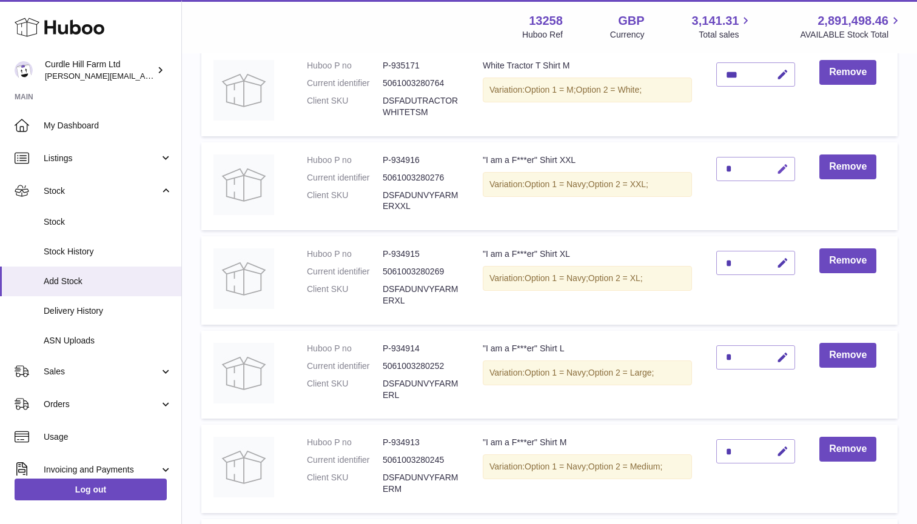
click at [782, 163] on icon "button" at bounding box center [782, 169] width 13 height 13
type input "***"
click at [783, 159] on button "submit" at bounding box center [780, 168] width 23 height 19
click at [781, 257] on icon "button" at bounding box center [782, 263] width 13 height 13
type input "***"
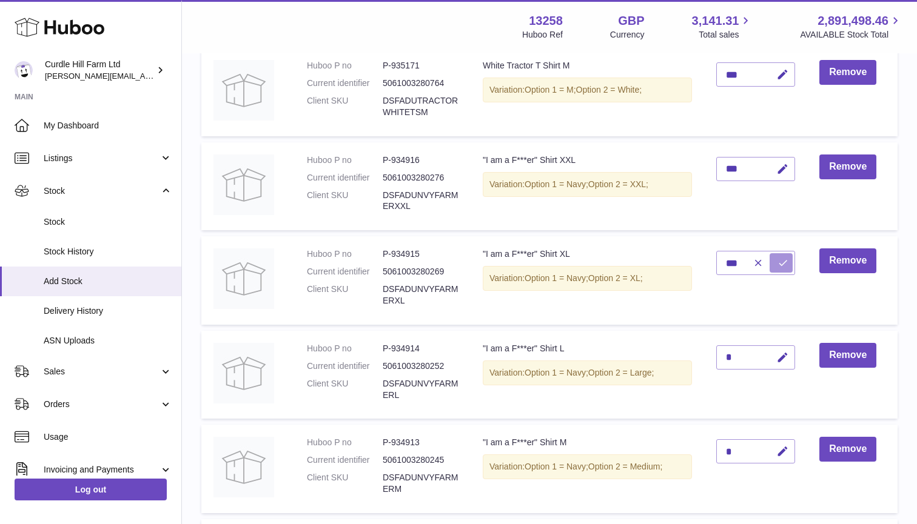
click at [786, 258] on icon "submit" at bounding box center [782, 263] width 11 height 11
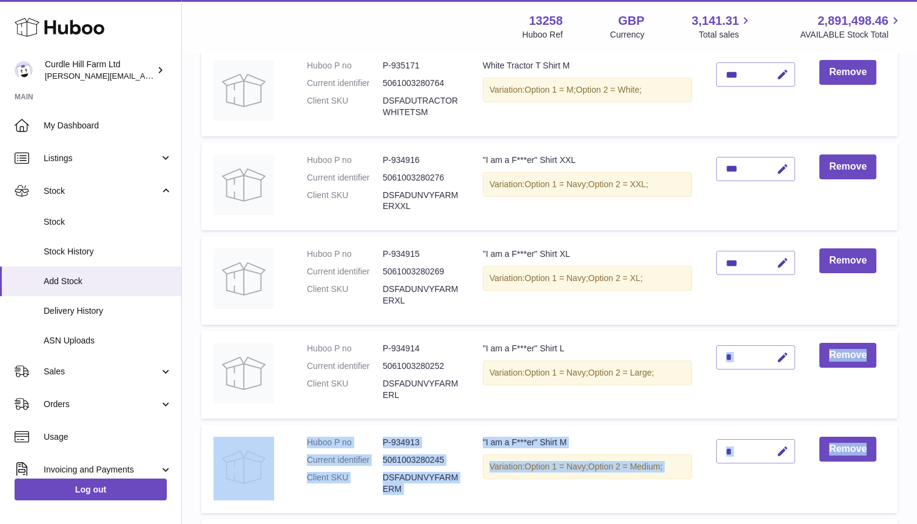
click at [784, 352] on icon "button" at bounding box center [782, 358] width 13 height 13
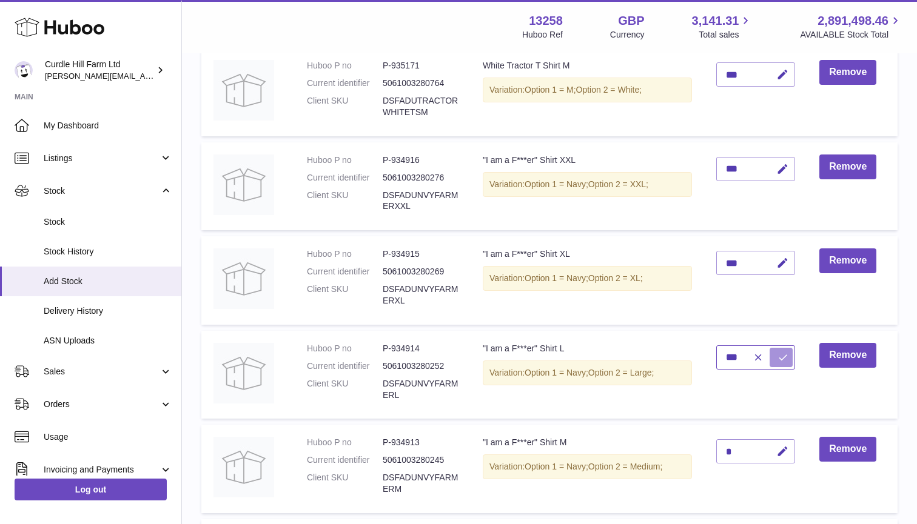
type input "***"
click at [783, 352] on icon "submit" at bounding box center [782, 357] width 11 height 11
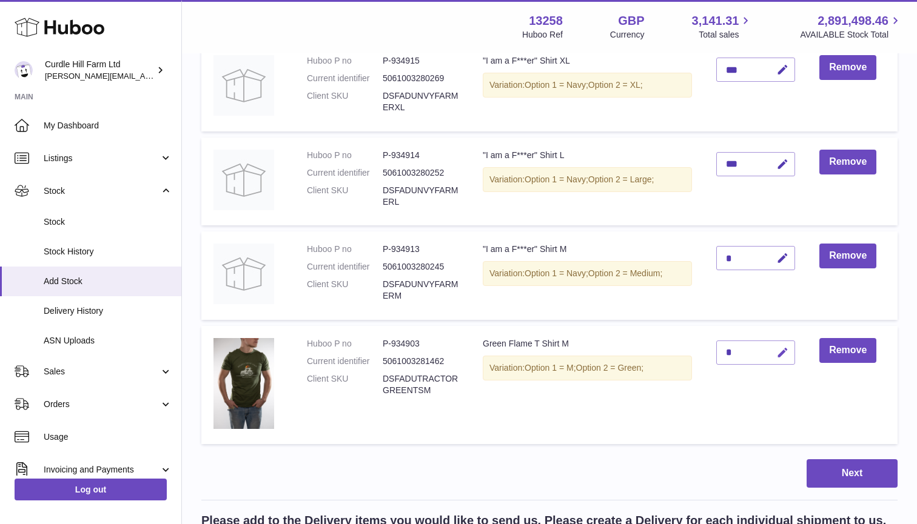
scroll to position [1359, 0]
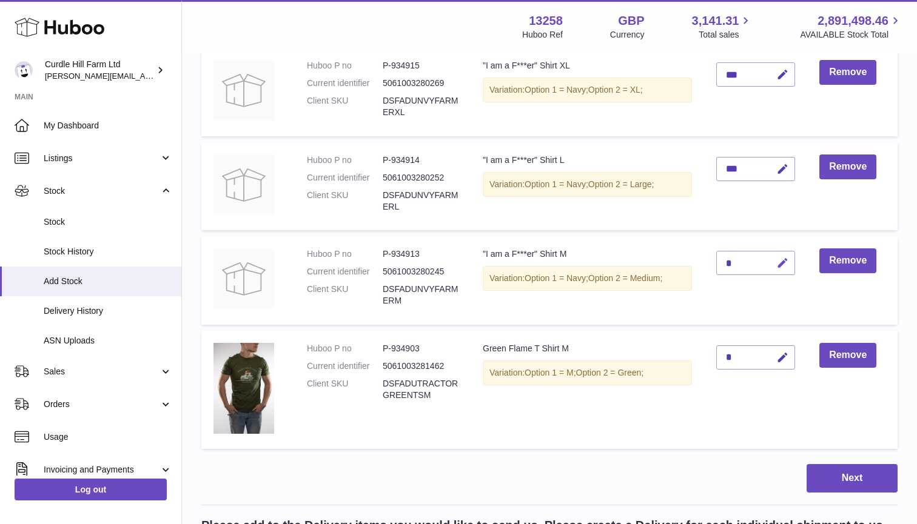
click at [780, 257] on icon "button" at bounding box center [782, 263] width 13 height 13
type input "***"
click at [783, 258] on icon "submit" at bounding box center [782, 263] width 11 height 11
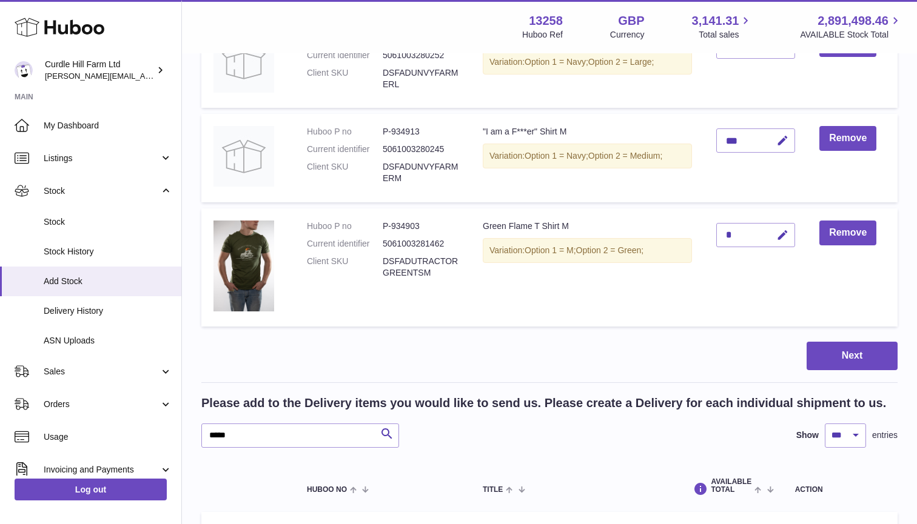
scroll to position [1473, 0]
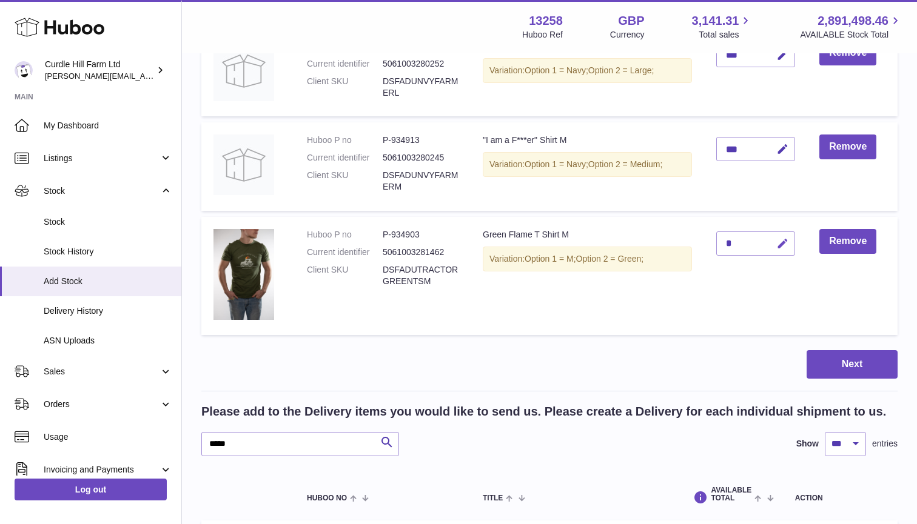
click at [778, 238] on icon "button" at bounding box center [782, 244] width 13 height 13
type input "***"
click at [788, 238] on icon "submit" at bounding box center [782, 243] width 11 height 11
click at [824, 350] on button "Next" at bounding box center [851, 364] width 91 height 28
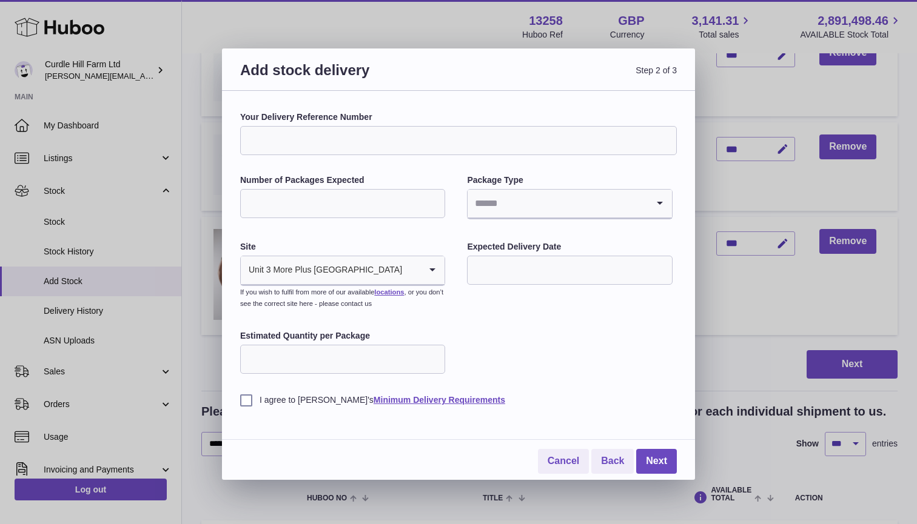
click at [522, 142] on input "Your Delivery Reference Number" at bounding box center [458, 140] width 436 height 29
type input "**********"
click at [274, 204] on input "Number of Packages Expected" at bounding box center [342, 203] width 205 height 29
click at [503, 206] on input "Search for option" at bounding box center [556, 204] width 179 height 28
click at [396, 205] on input "**" at bounding box center [342, 203] width 205 height 29
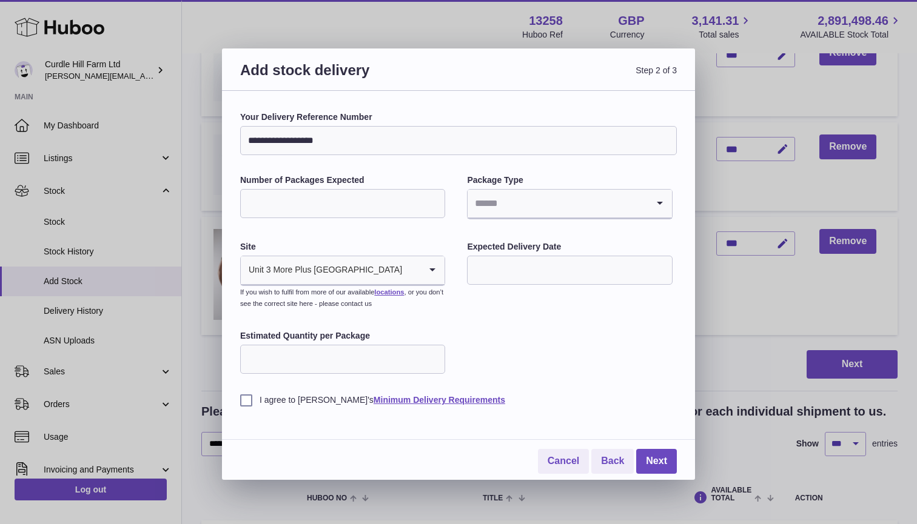
type input "*"
type input "**"
click at [476, 202] on input "Search for option" at bounding box center [556, 204] width 179 height 28
click at [490, 286] on li "Boxes" at bounding box center [569, 285] width 202 height 24
click at [495, 272] on input "text" at bounding box center [569, 270] width 205 height 29
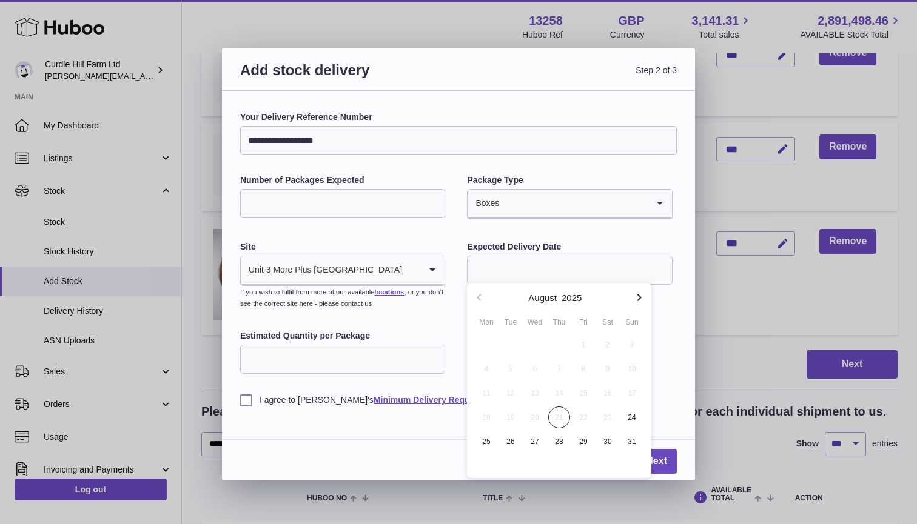
click at [641, 300] on icon "button" at bounding box center [639, 297] width 15 height 15
click at [486, 339] on span "1" at bounding box center [486, 345] width 22 height 22
type input "**********"
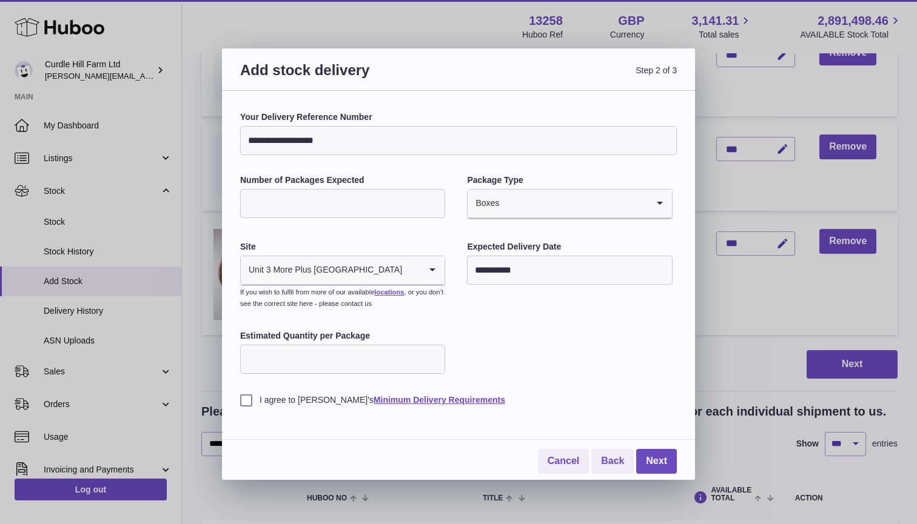
click at [244, 398] on label "I agree to [PERSON_NAME]'s Minimum Delivery Requirements" at bounding box center [458, 401] width 436 height 12
click at [660, 456] on link "Next" at bounding box center [656, 461] width 41 height 25
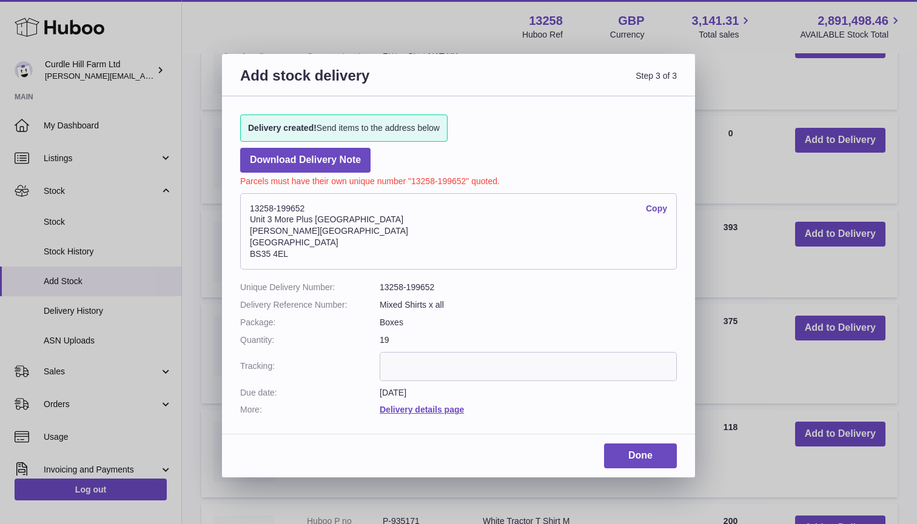
drag, startPoint x: 292, startPoint y: 252, endPoint x: 244, endPoint y: 209, distance: 64.4
click at [244, 209] on address "13258-199652 Copy [STREET_ADDRESS][PERSON_NAME]" at bounding box center [458, 231] width 436 height 76
copy address "13258-199652 Copy Unit 3 More [GEOGRAPHIC_DATA][PERSON_NAME]"
click at [350, 173] on p "Parcels must have their own unique number "13258-199652" quoted." at bounding box center [458, 180] width 436 height 15
click at [346, 161] on link "Download Delivery Note" at bounding box center [305, 160] width 130 height 25
